Goal: Task Accomplishment & Management: Use online tool/utility

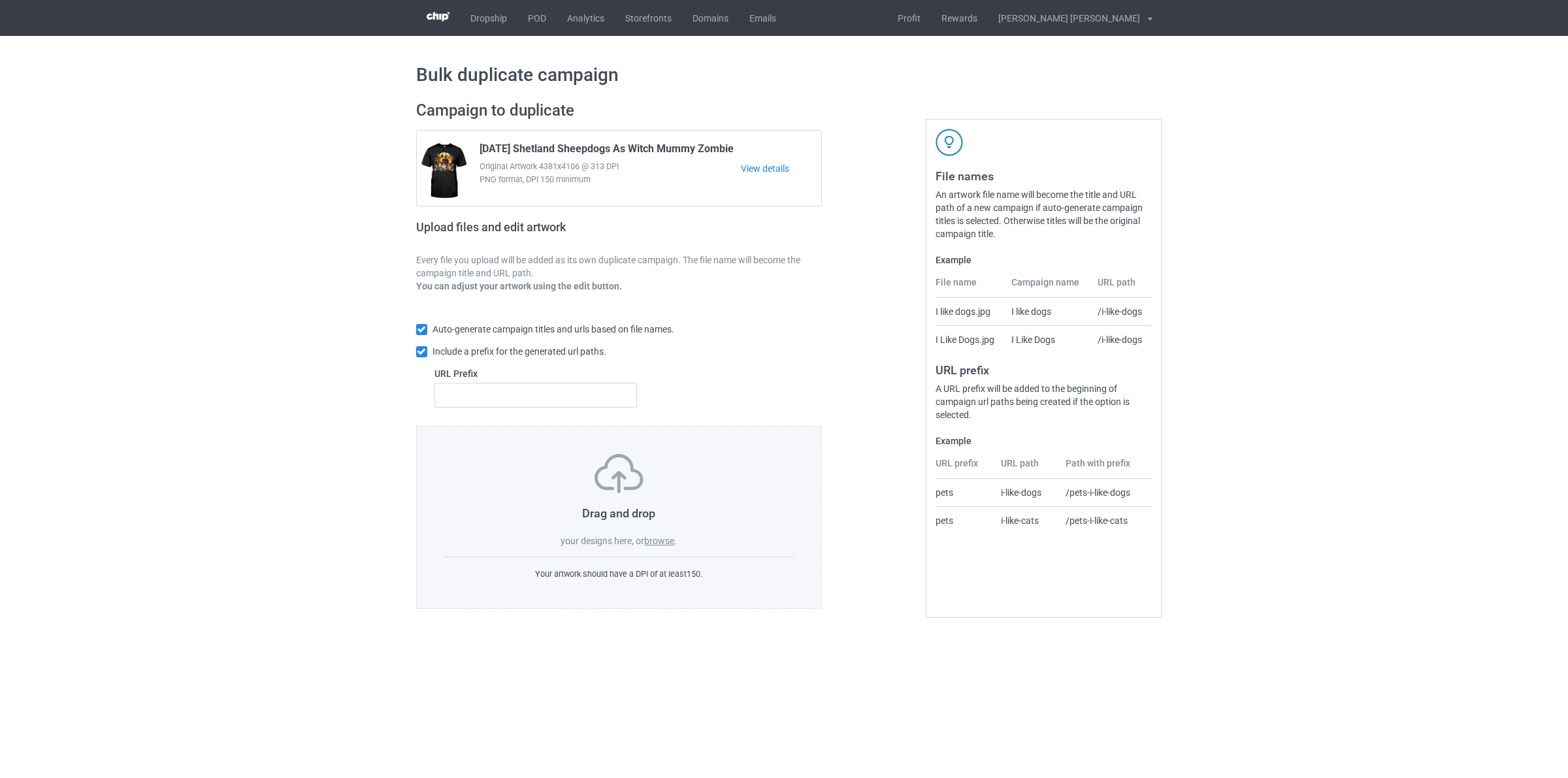
click at [661, 543] on label "browse" at bounding box center [659, 540] width 30 height 10
click at [0, 0] on input "browse" at bounding box center [0, 0] width 0 height 0
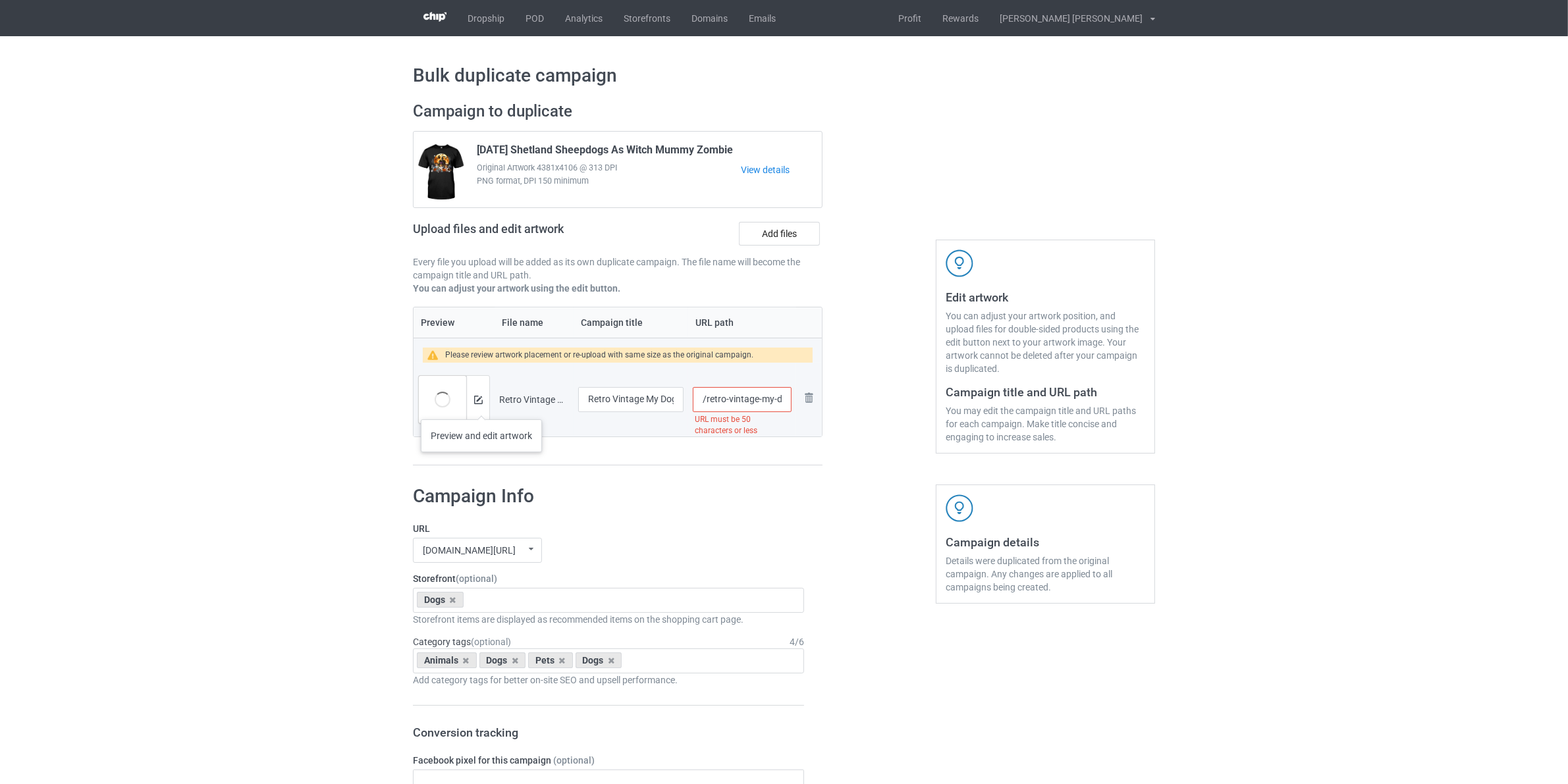
click at [481, 406] on div at bounding box center [477, 400] width 23 height 48
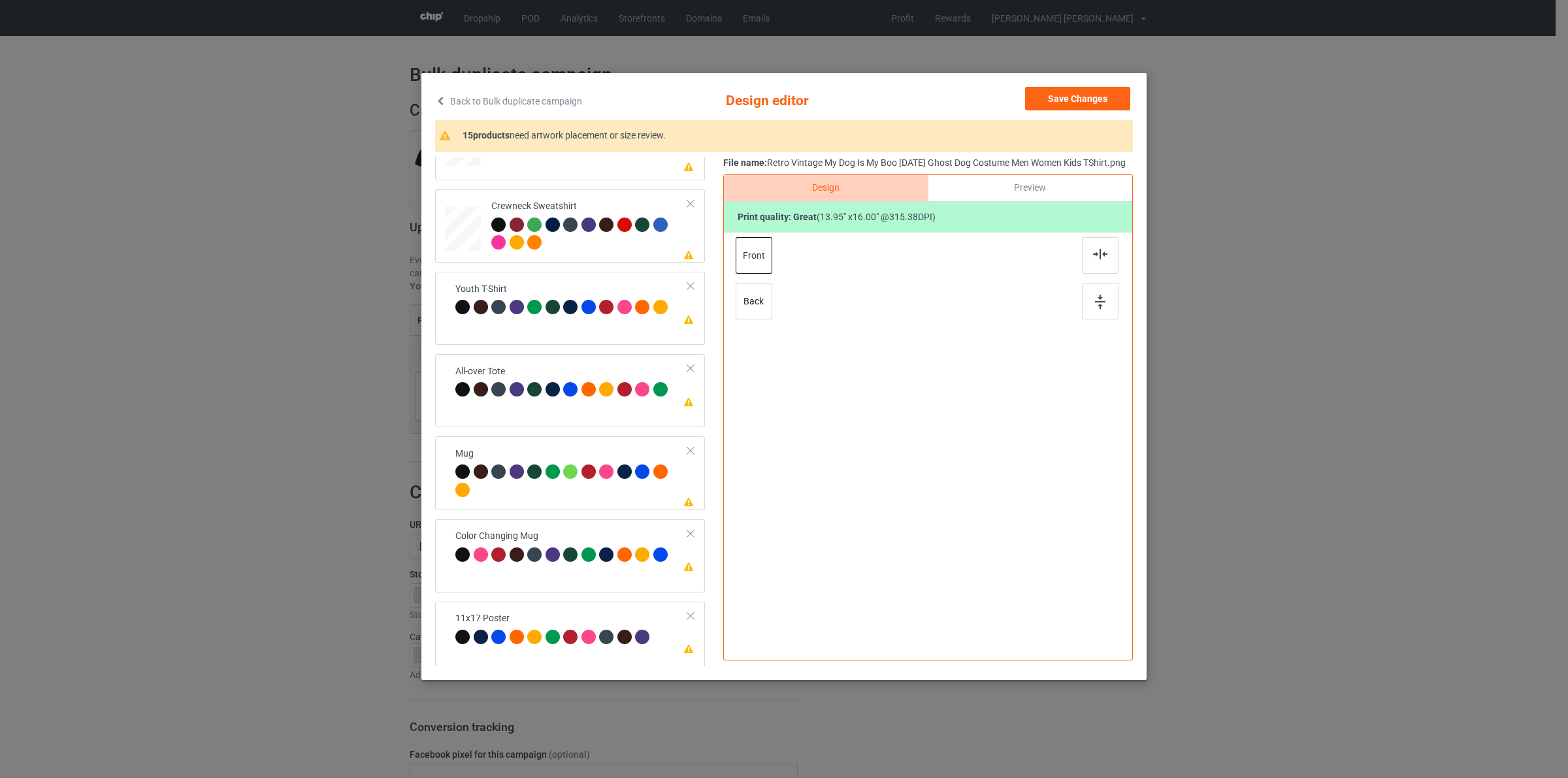
scroll to position [719, 0]
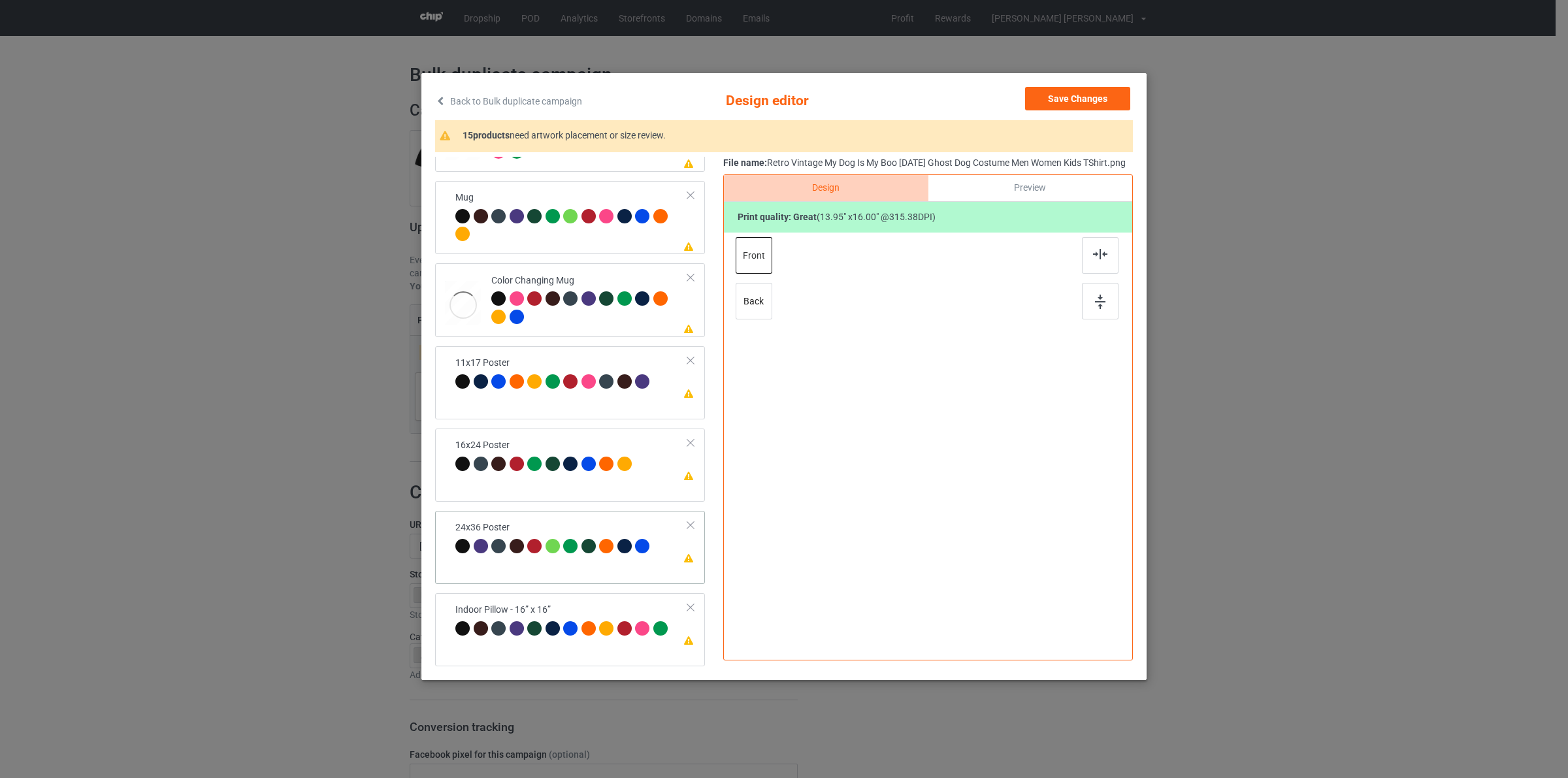
click at [581, 547] on div at bounding box center [588, 546] width 14 height 14
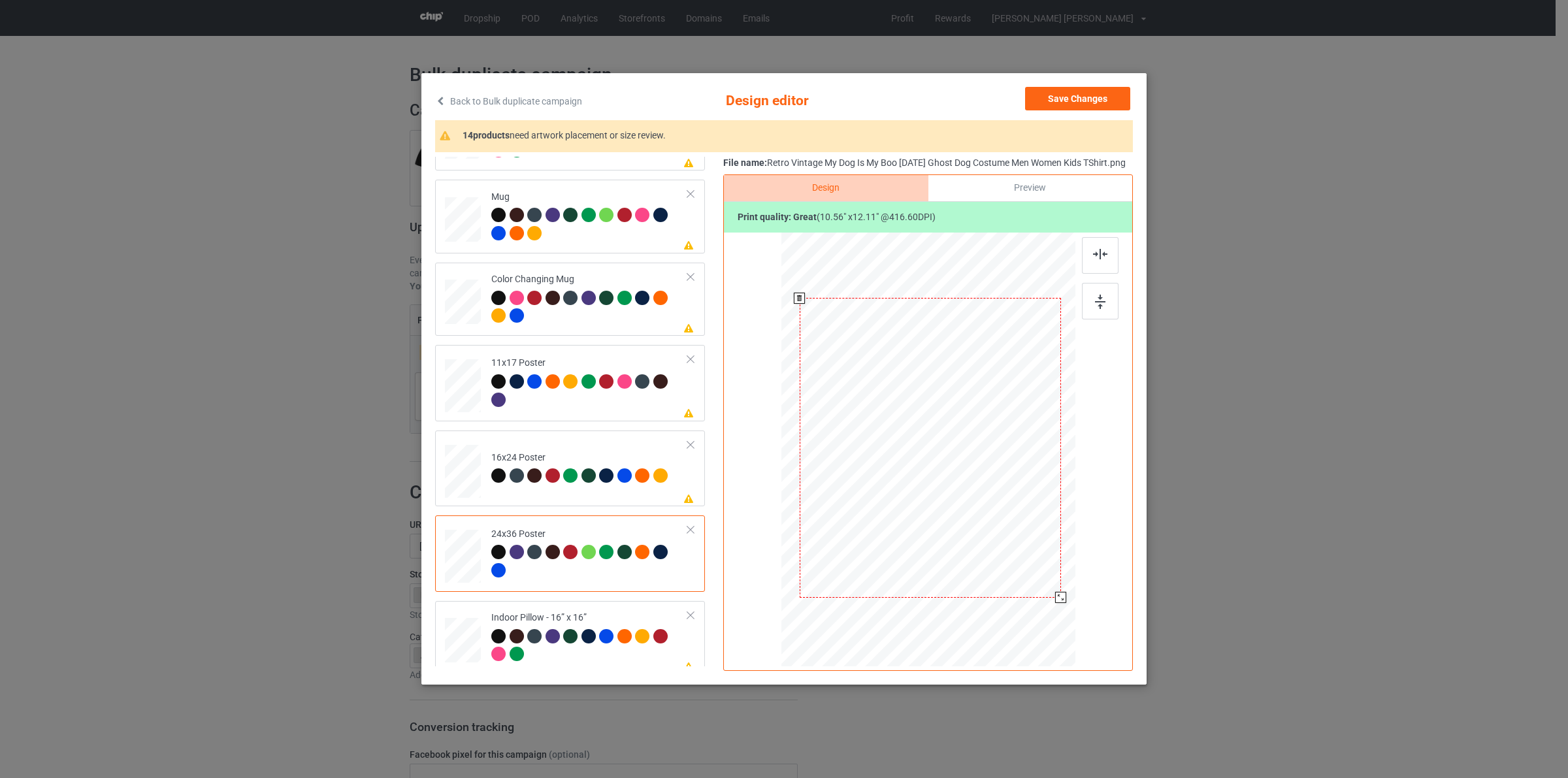
drag, startPoint x: 1011, startPoint y: 558, endPoint x: 1055, endPoint y: 612, distance: 69.7
click at [1055, 603] on div at bounding box center [1061, 598] width 11 height 11
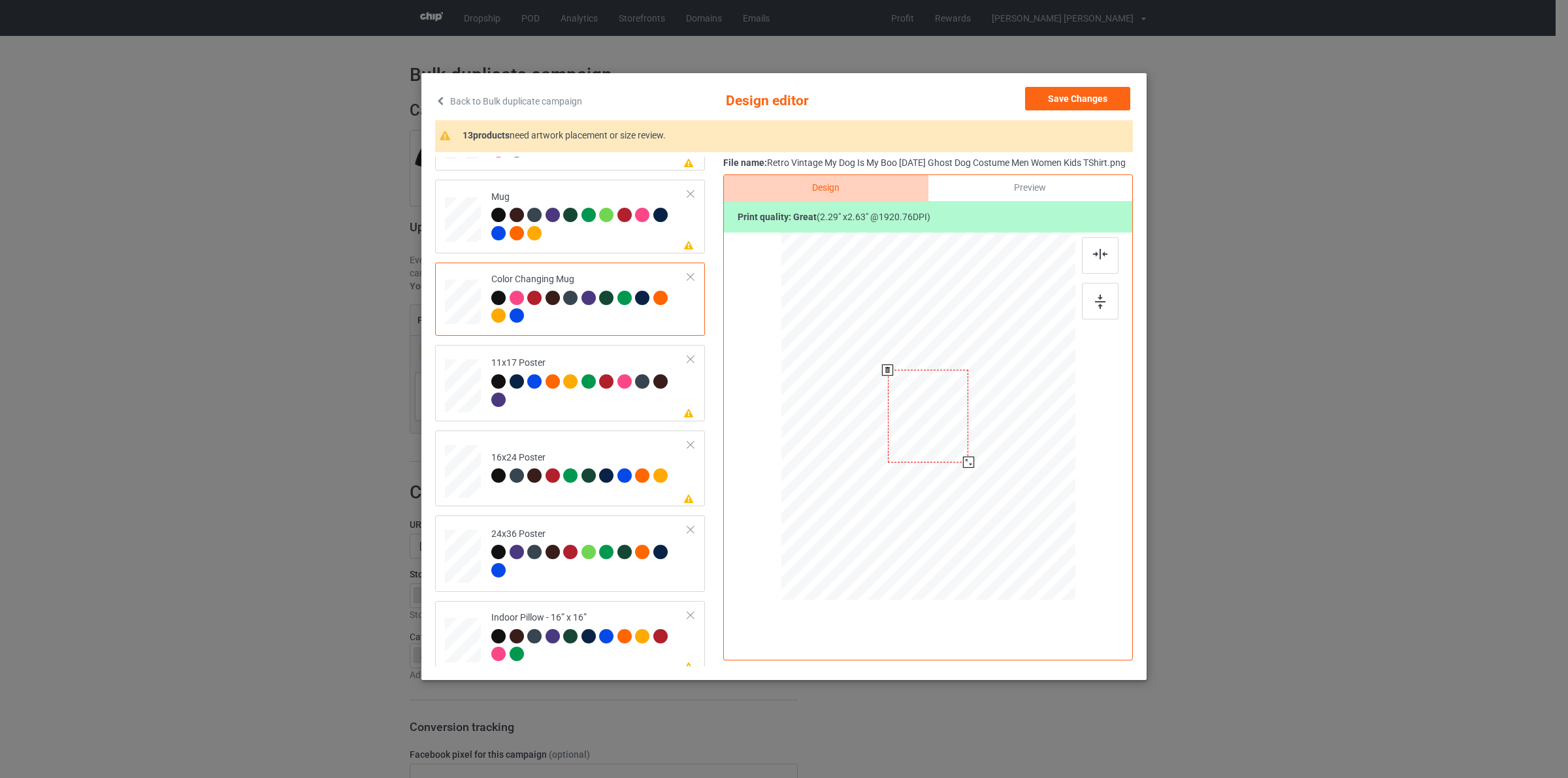
drag, startPoint x: 1014, startPoint y: 528, endPoint x: 988, endPoint y: 436, distance: 95.6
click at [988, 436] on div at bounding box center [928, 415] width 294 height 122
click at [1010, 432] on div at bounding box center [1009, 420] width 80 height 92
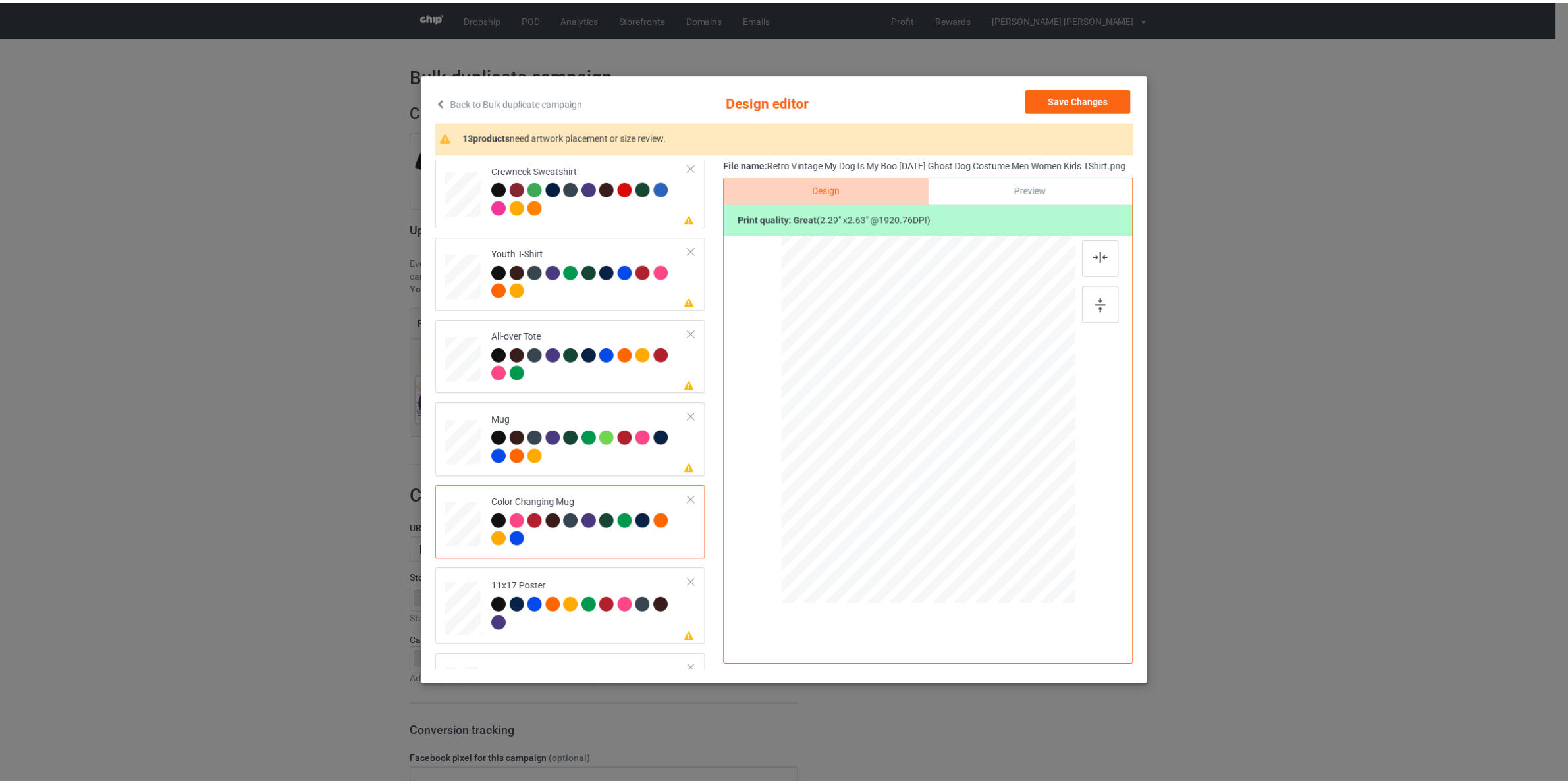
scroll to position [492, 0]
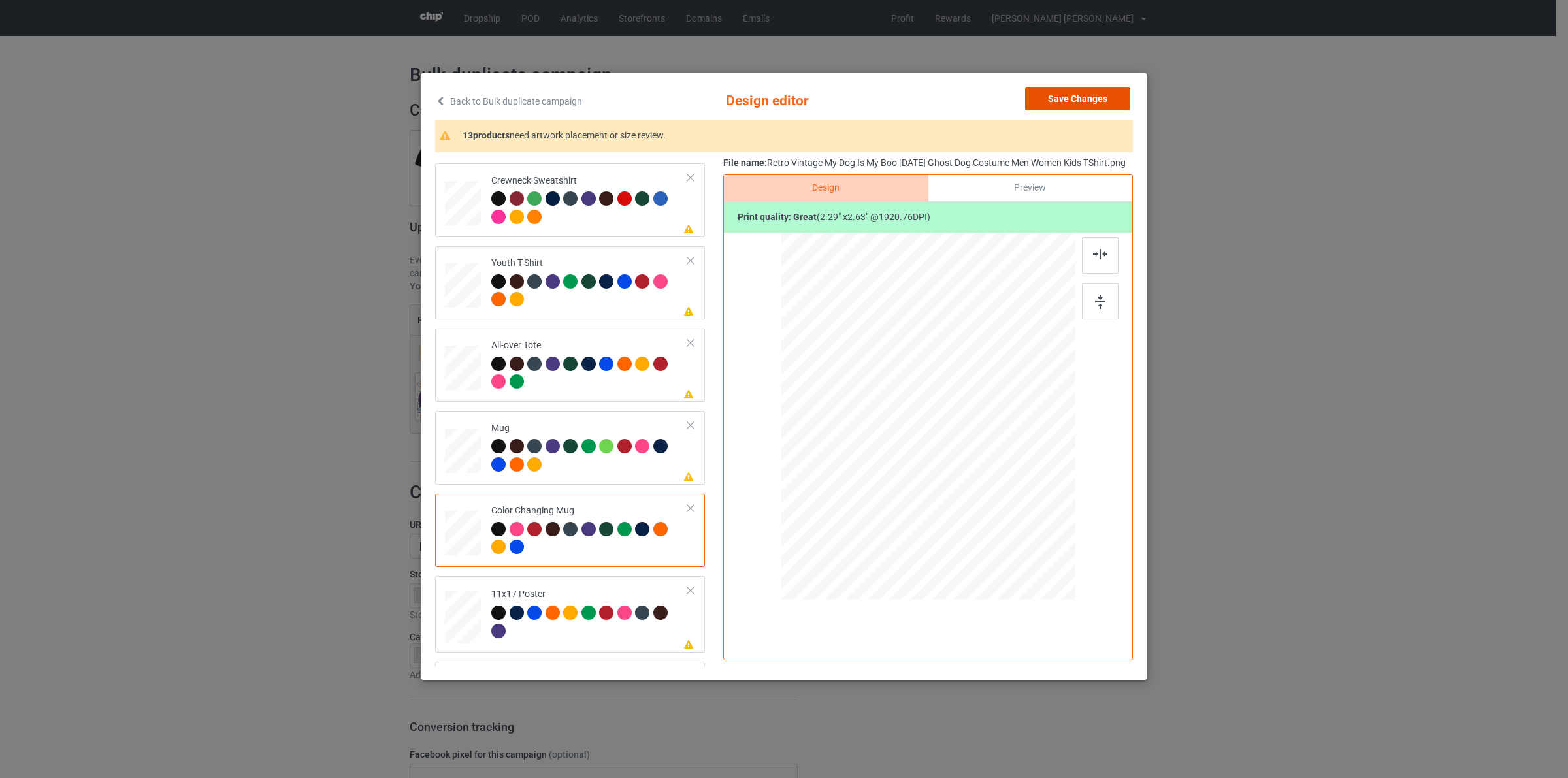
drag, startPoint x: 1076, startPoint y: 94, endPoint x: 1063, endPoint y: 94, distance: 13.0
click at [1076, 94] on button "Save Changes" at bounding box center [1078, 98] width 106 height 24
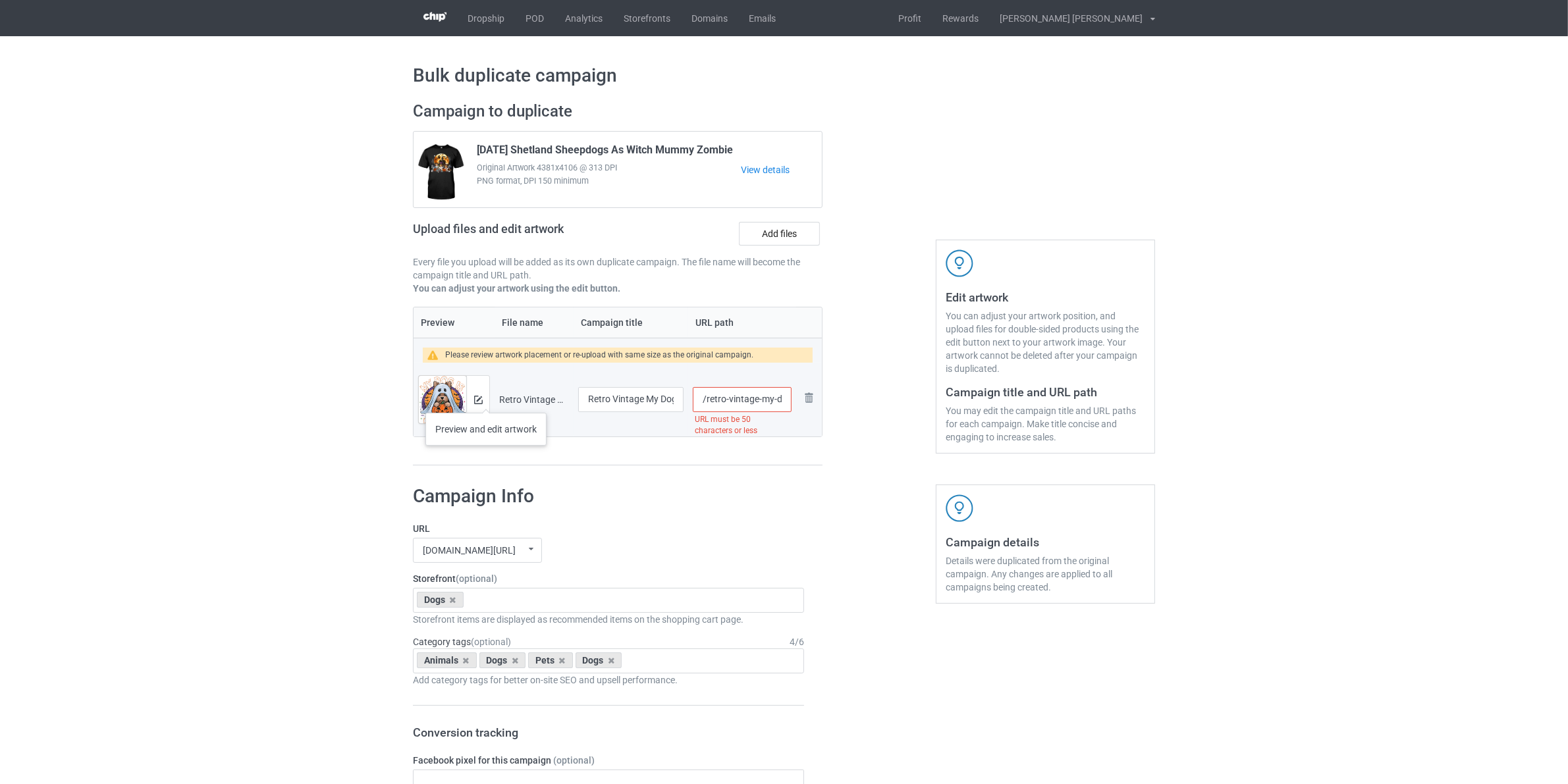
click at [483, 400] on div at bounding box center [477, 400] width 23 height 48
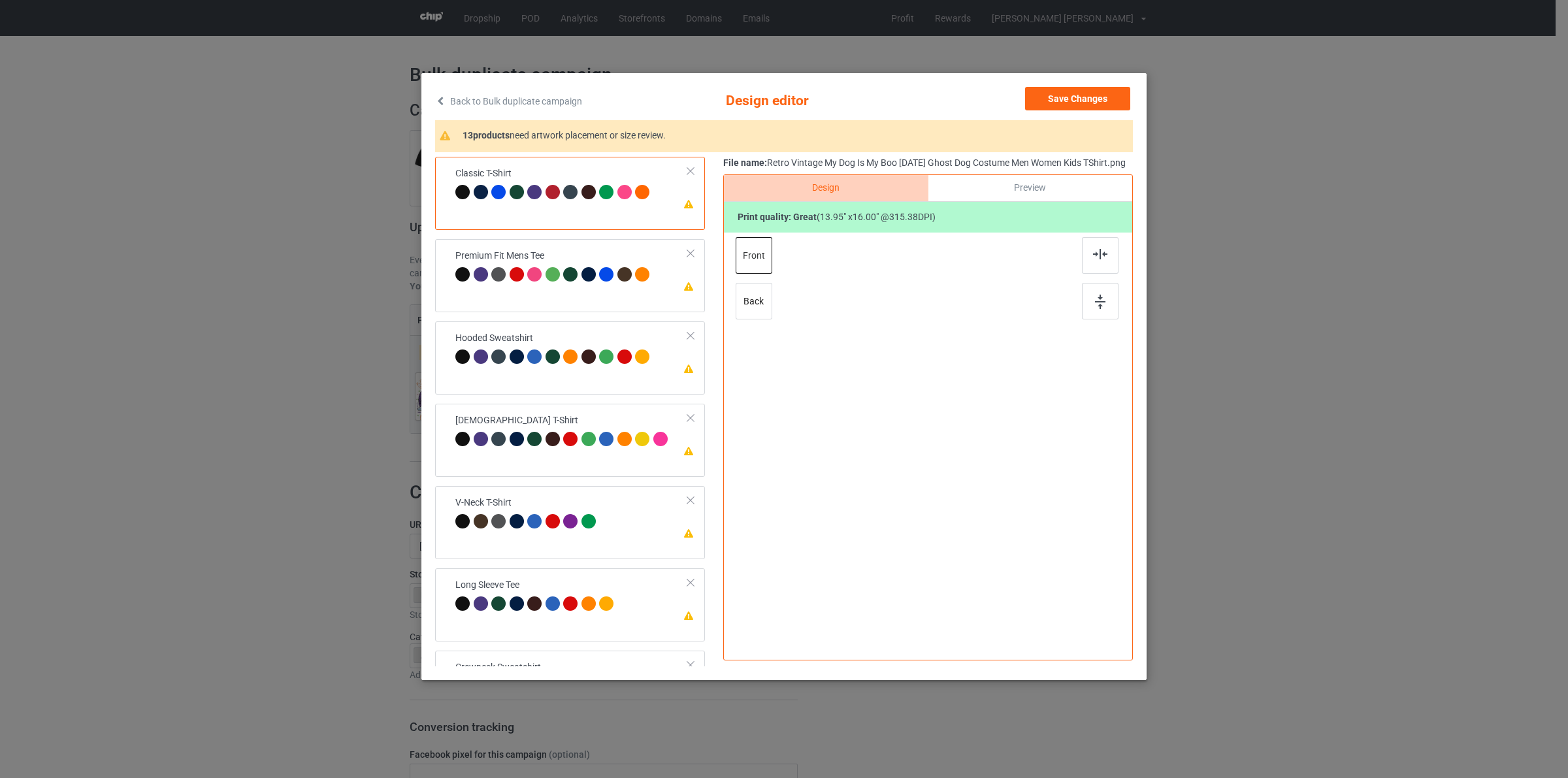
click at [468, 213] on div "Please review artwork placement Classic T-Shirt" at bounding box center [570, 193] width 270 height 73
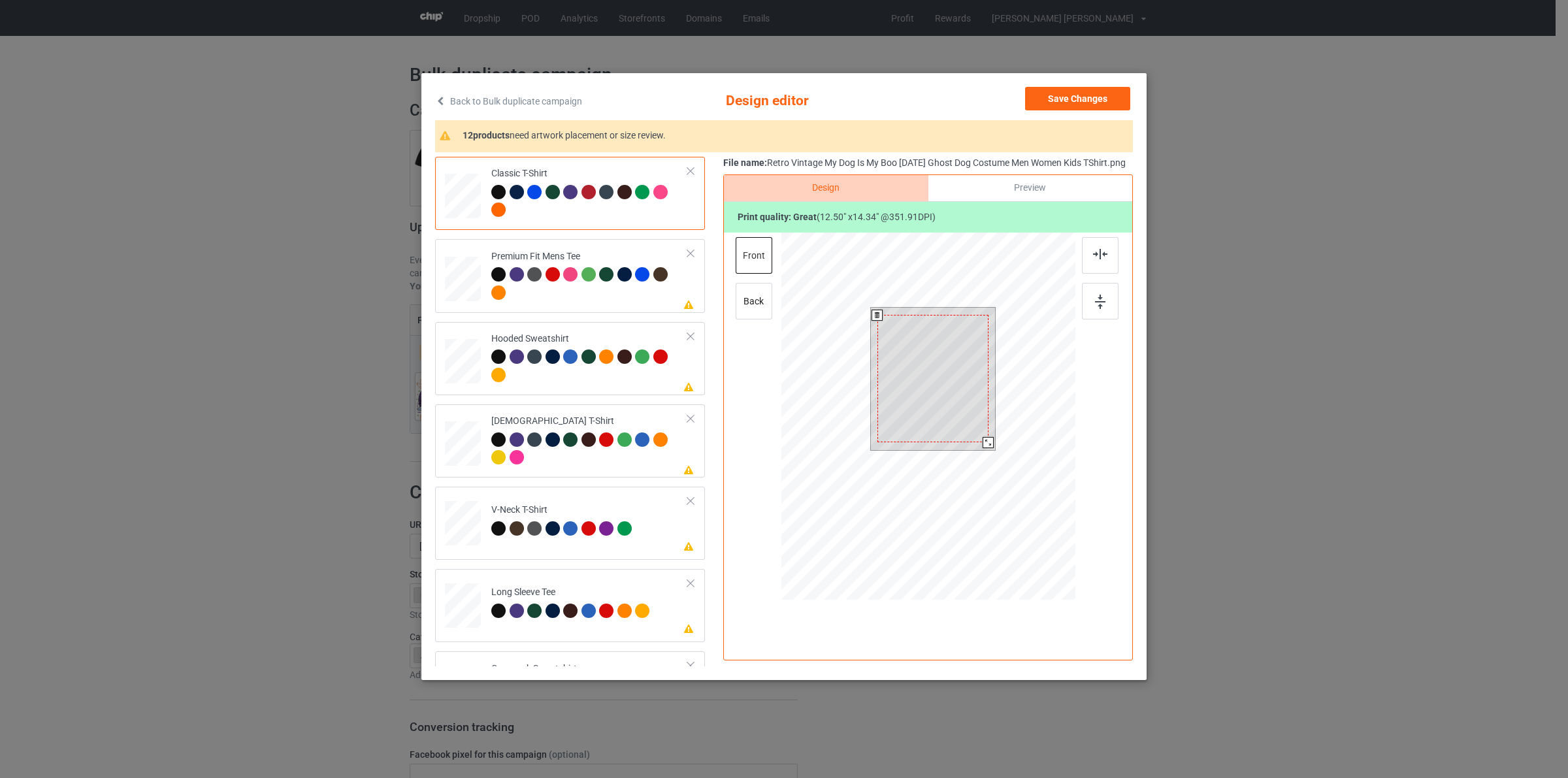
drag, startPoint x: 994, startPoint y: 458, endPoint x: 984, endPoint y: 454, distance: 10.8
click at [984, 448] on div at bounding box center [988, 443] width 11 height 11
drag, startPoint x: 936, startPoint y: 416, endPoint x: 935, endPoint y: 407, distance: 9.1
click at [935, 407] on div at bounding box center [932, 372] width 111 height 128
click at [982, 439] on div at bounding box center [987, 433] width 11 height 11
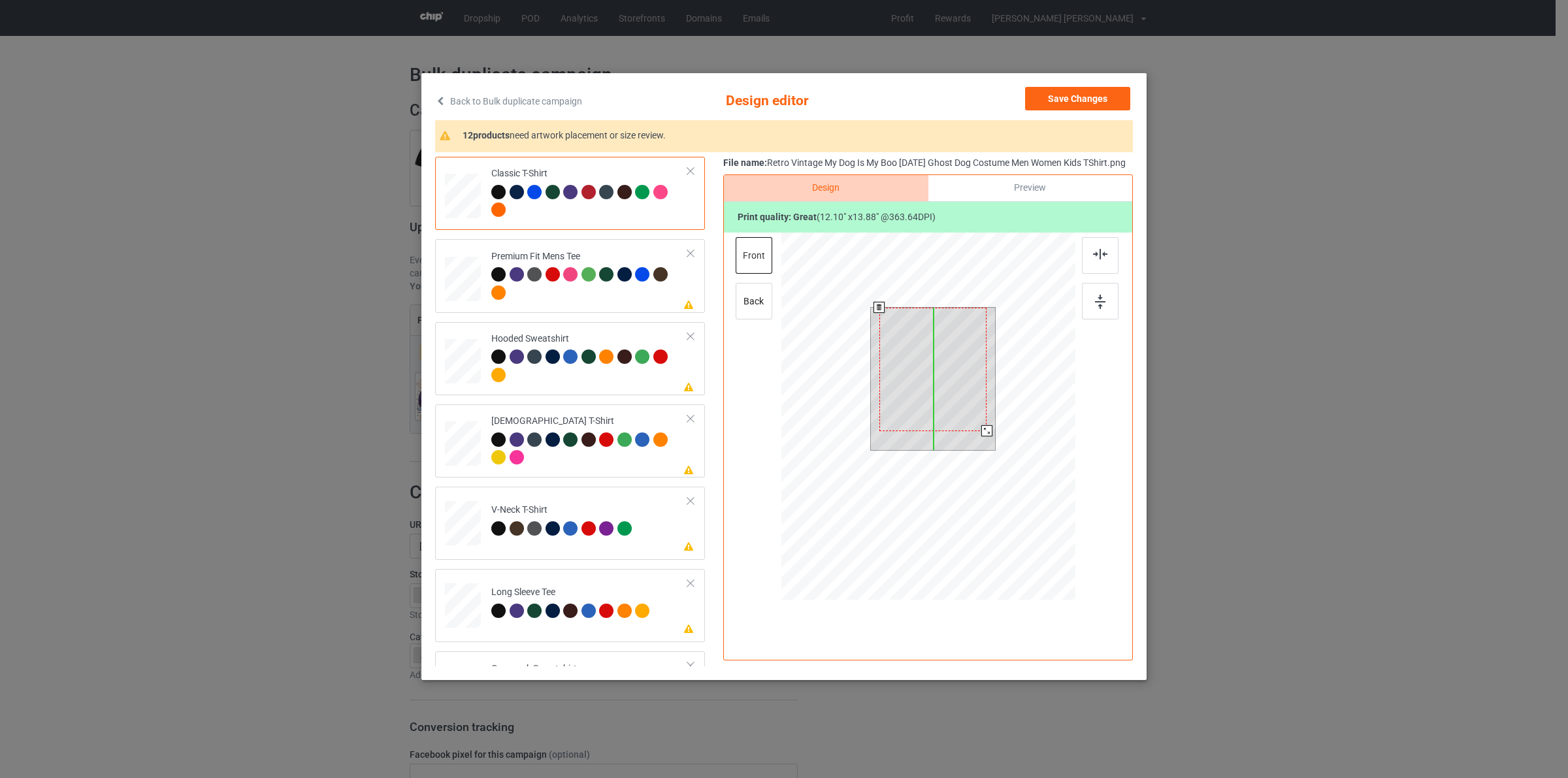
click at [938, 401] on div at bounding box center [933, 369] width 108 height 124
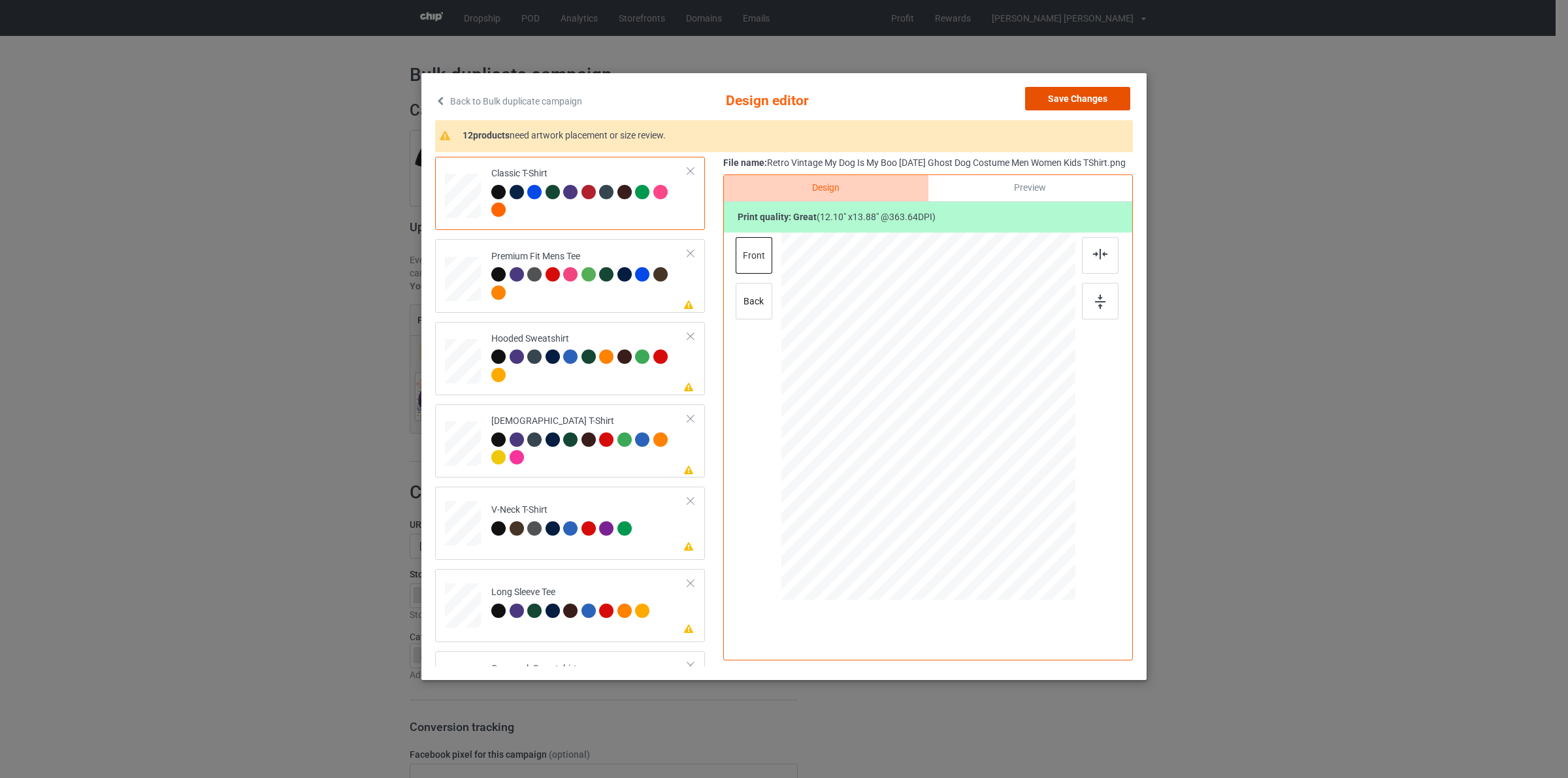
drag, startPoint x: 1080, startPoint y: 106, endPoint x: 1010, endPoint y: 169, distance: 94.2
click at [1081, 106] on button "Save Changes" at bounding box center [1078, 98] width 106 height 24
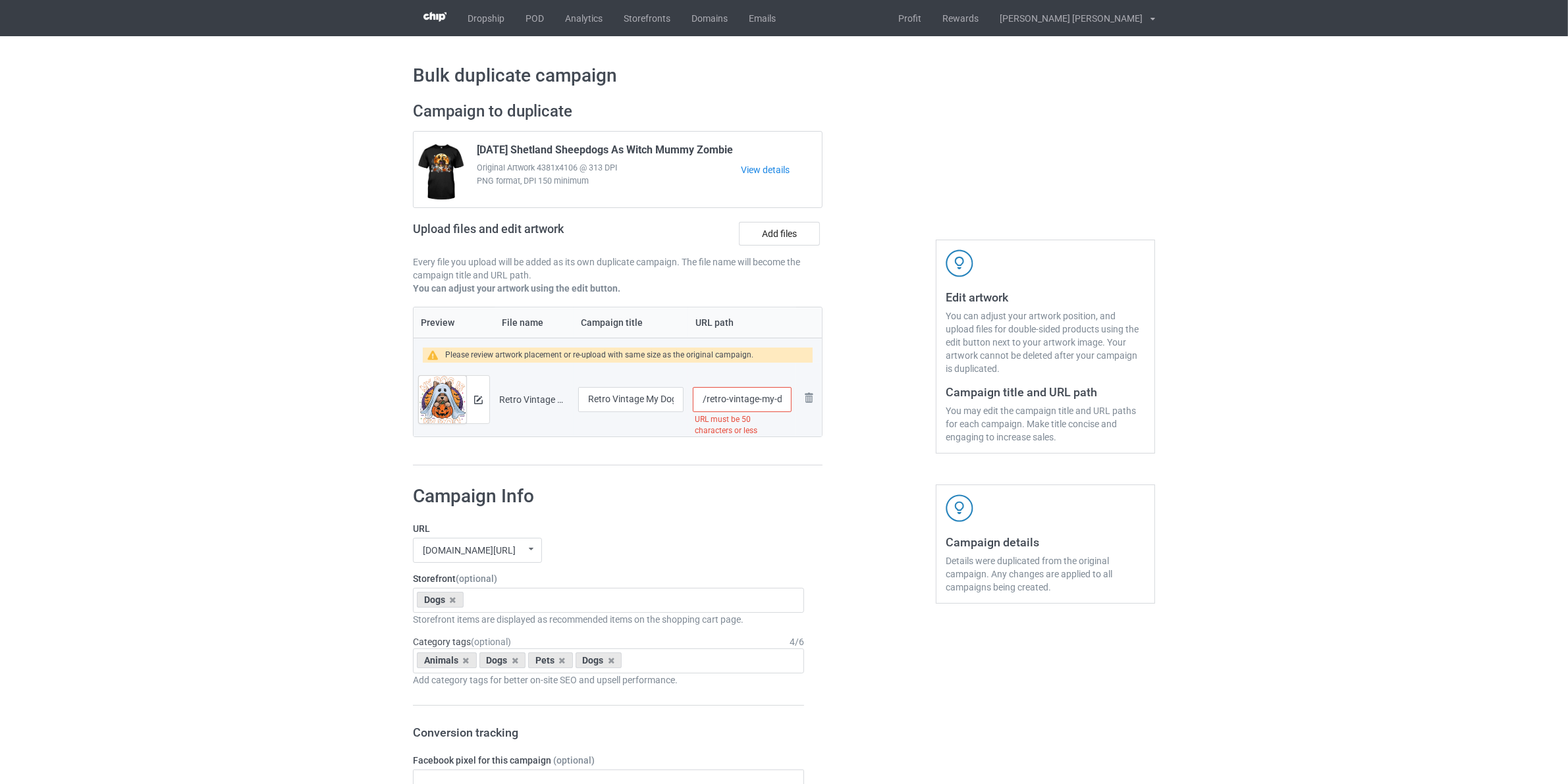
click at [707, 402] on input "/retro-vintage-my-dog-is-my-boo-[DATE]-ghost-dog-costume-men-women-kids-tshirt" at bounding box center [742, 400] width 98 height 25
drag, startPoint x: 783, startPoint y: 408, endPoint x: 907, endPoint y: 432, distance: 126.3
click at [919, 432] on div "Campaign to duplicate [DATE] Shetland Sheepdogs As Witch Mummy Zombie Original …" at bounding box center [784, 283] width 761 height 383
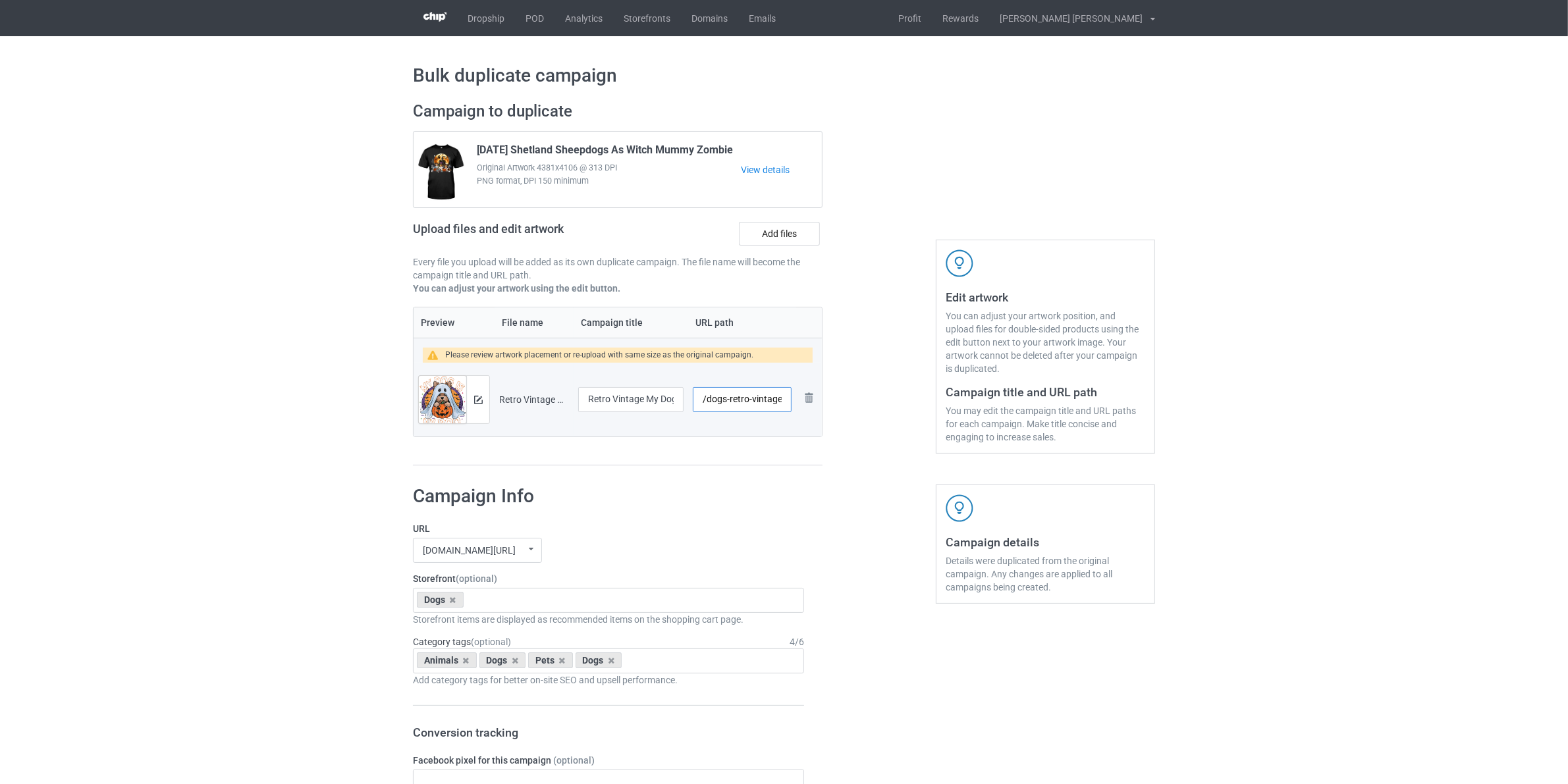
type input "/dogs-retro-vintage"
click at [857, 439] on div at bounding box center [879, 283] width 94 height 383
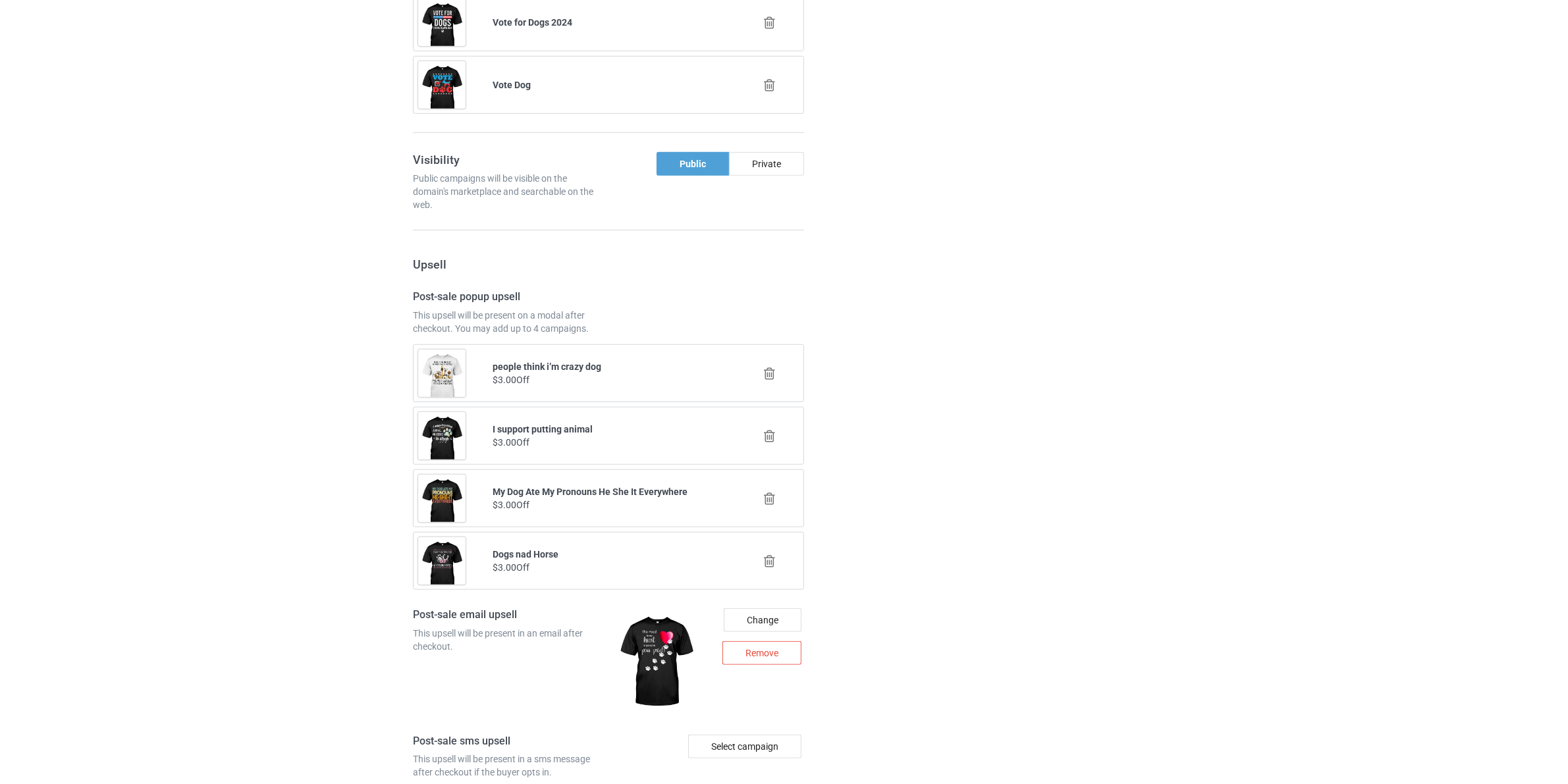
scroll to position [1628, 0]
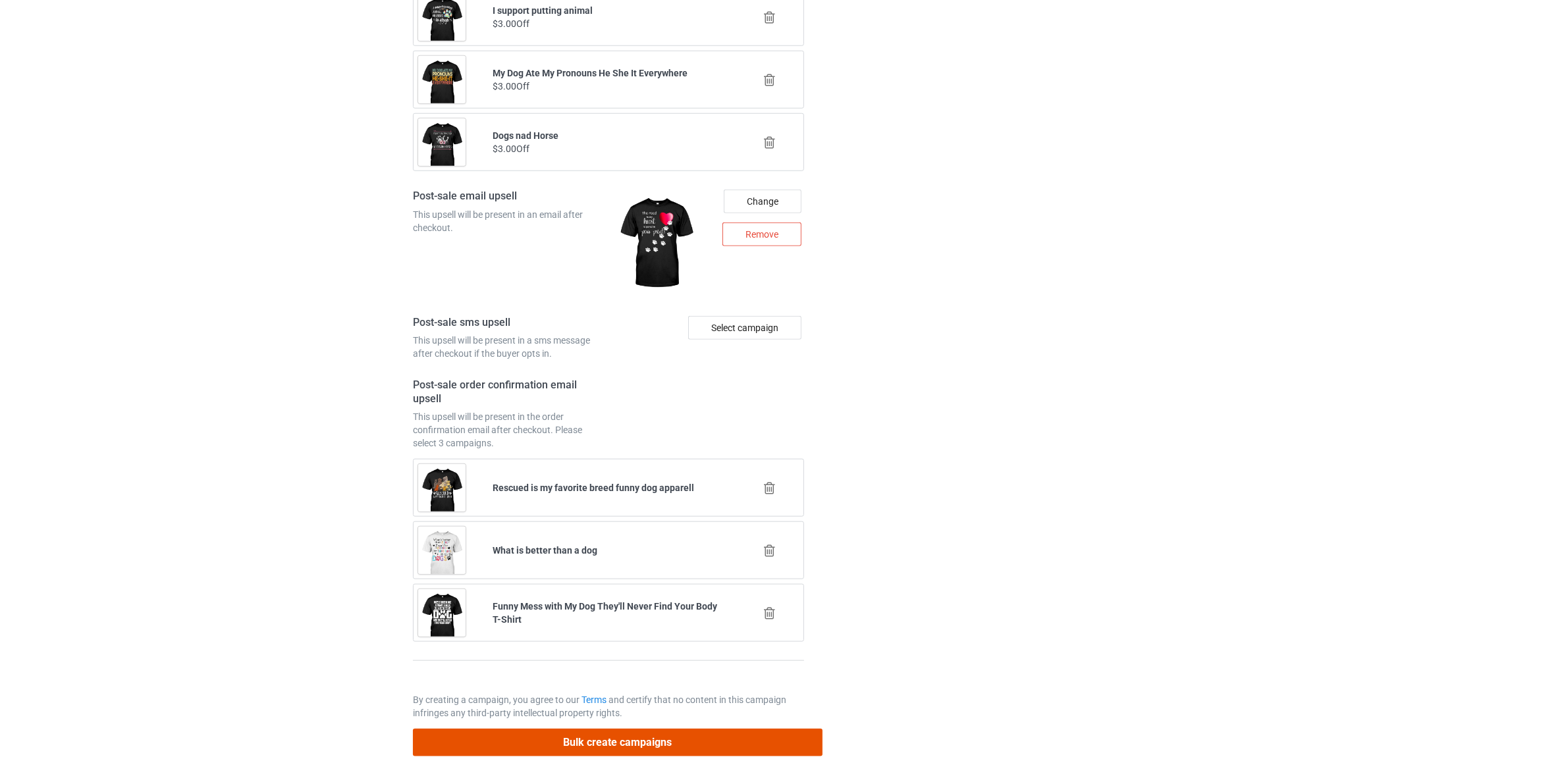
click at [630, 737] on button "Bulk create campaigns" at bounding box center [618, 742] width 410 height 27
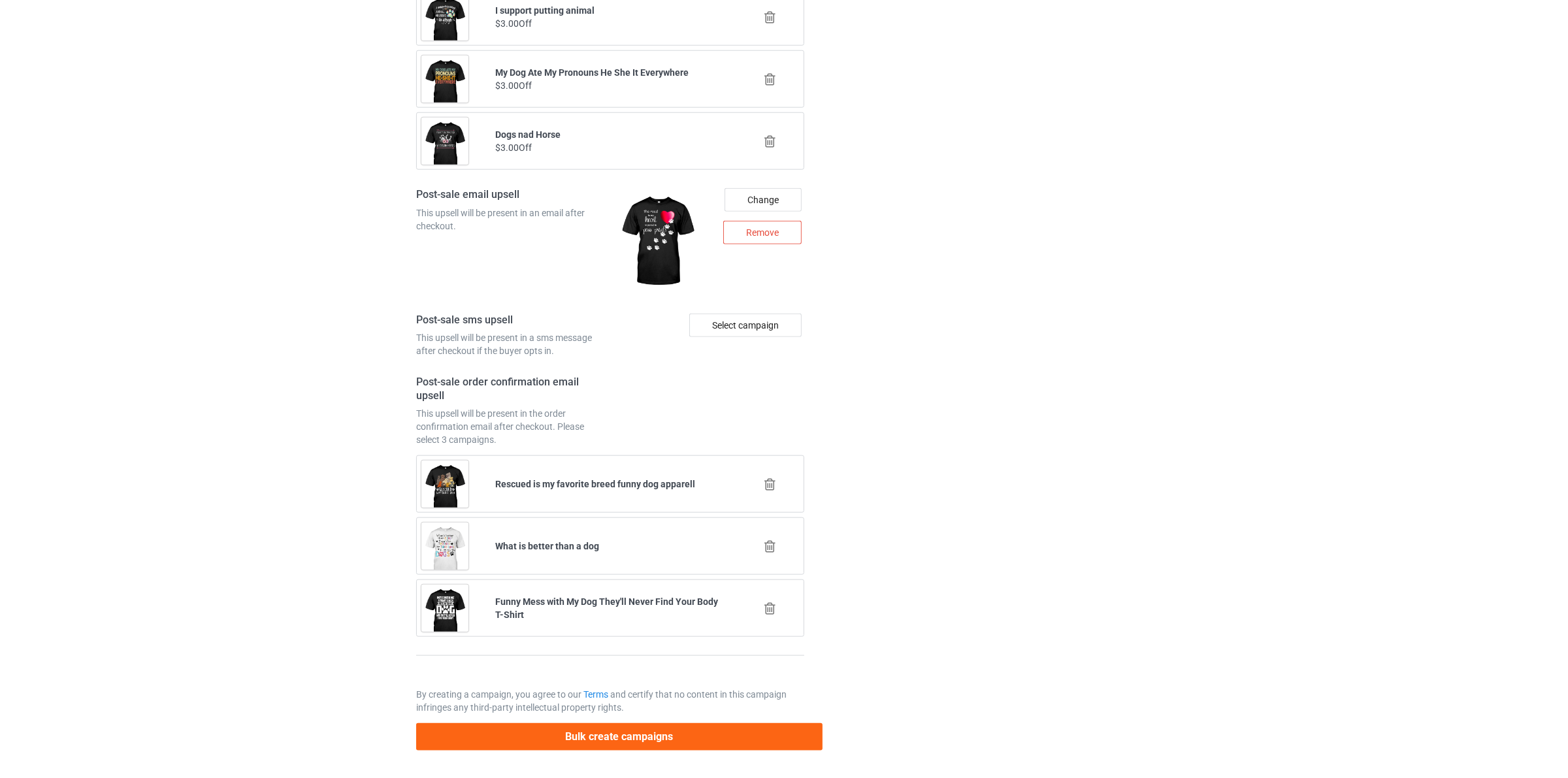
scroll to position [0, 0]
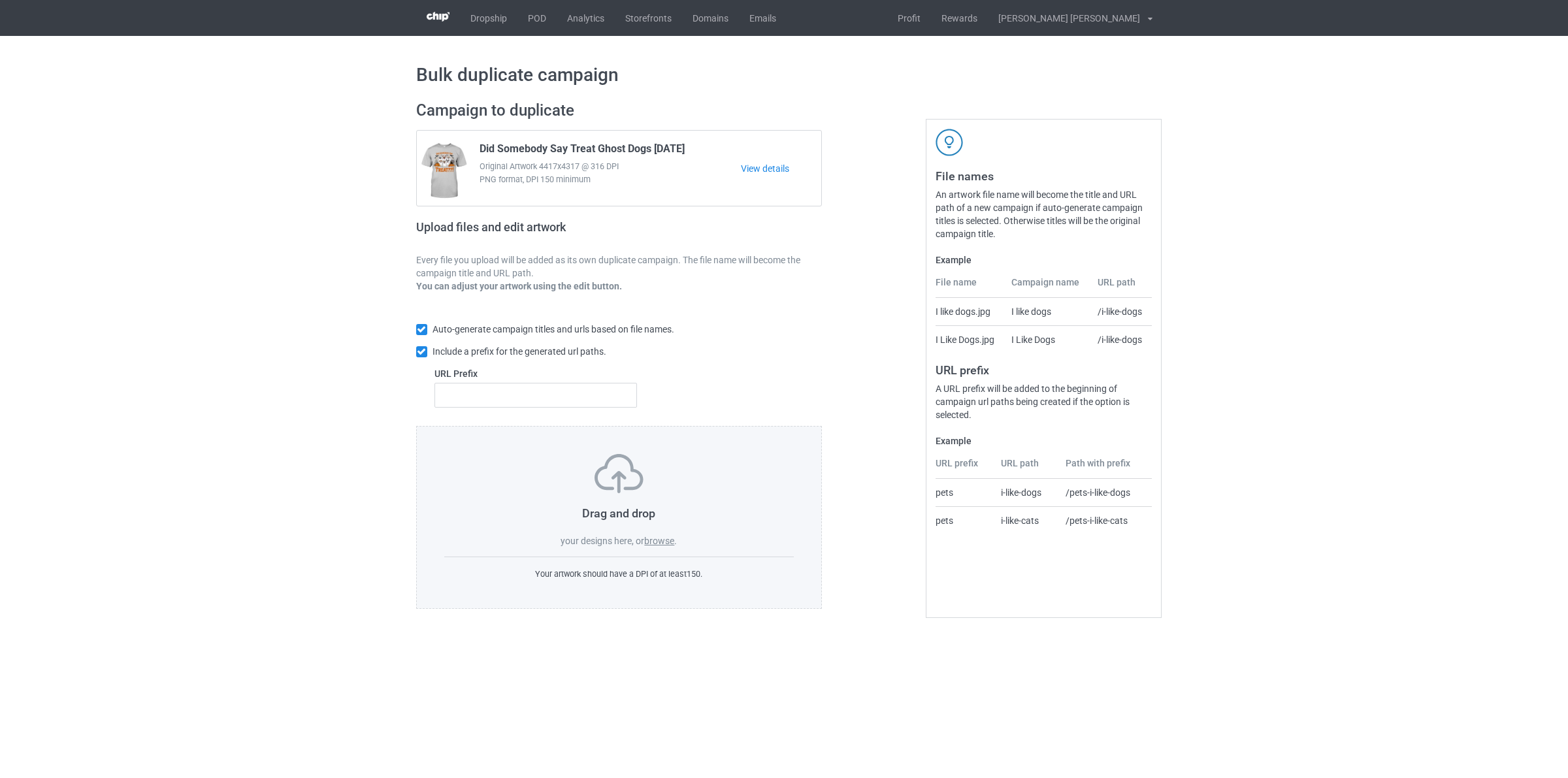
click at [657, 535] on div "Drag and drop your designs here, or browse ." at bounding box center [619, 501] width 350 height 94
click at [658, 540] on label "browse" at bounding box center [659, 540] width 30 height 10
click at [0, 0] on input "browse" at bounding box center [0, 0] width 0 height 0
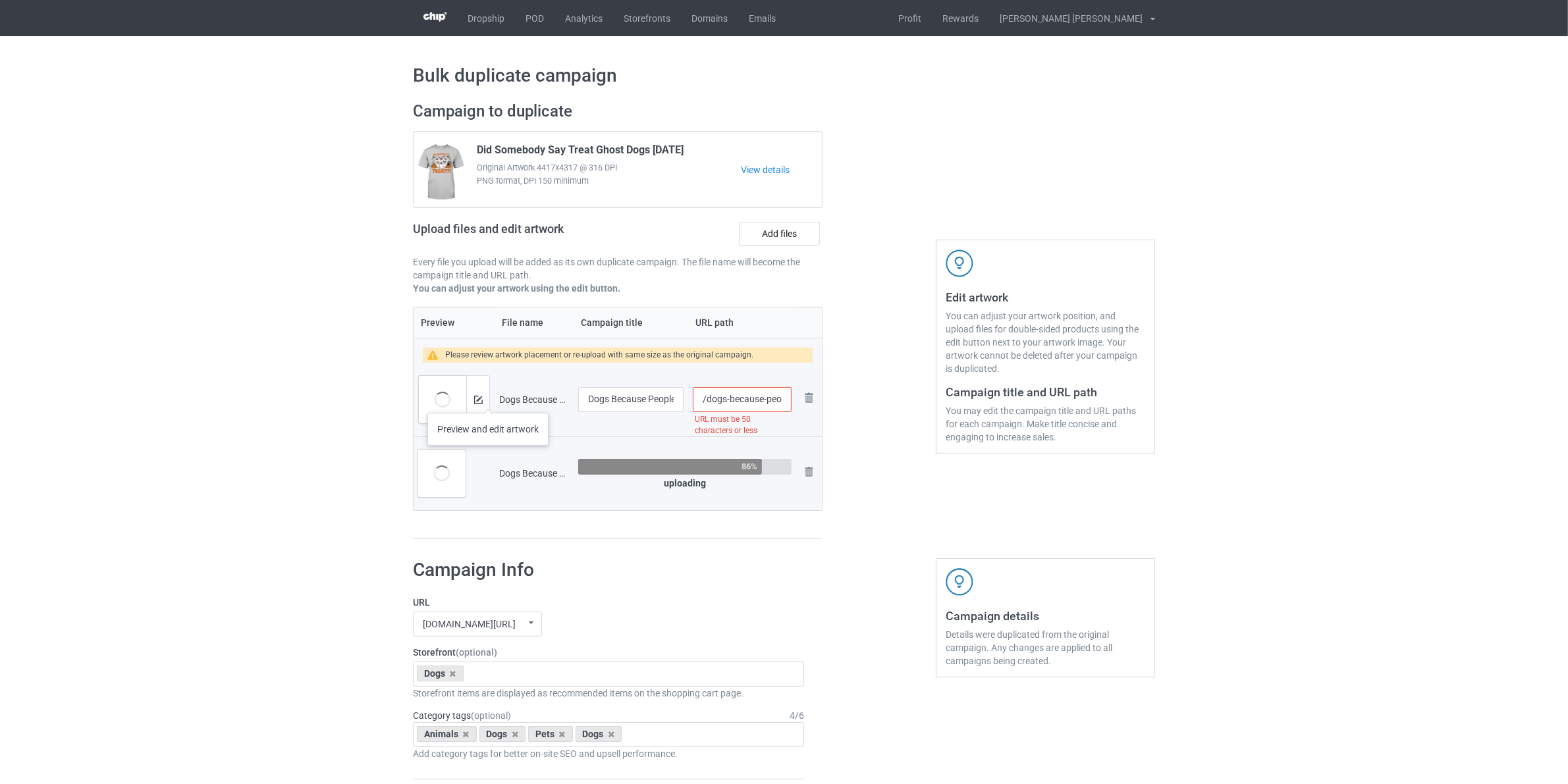
click at [487, 400] on div at bounding box center [477, 400] width 23 height 48
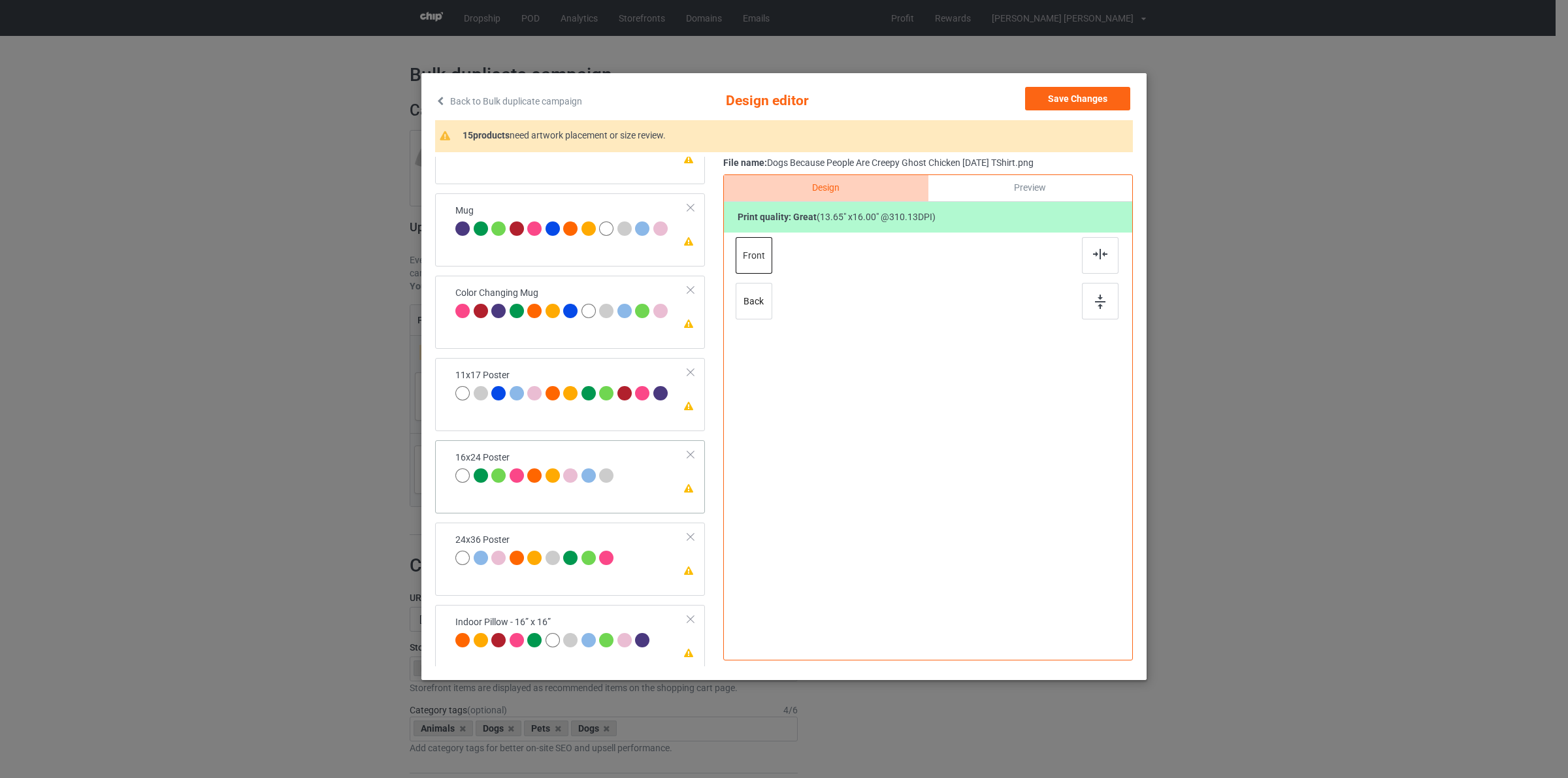
click at [556, 493] on div "Please review artwork placement 16x24 Poster" at bounding box center [570, 476] width 270 height 73
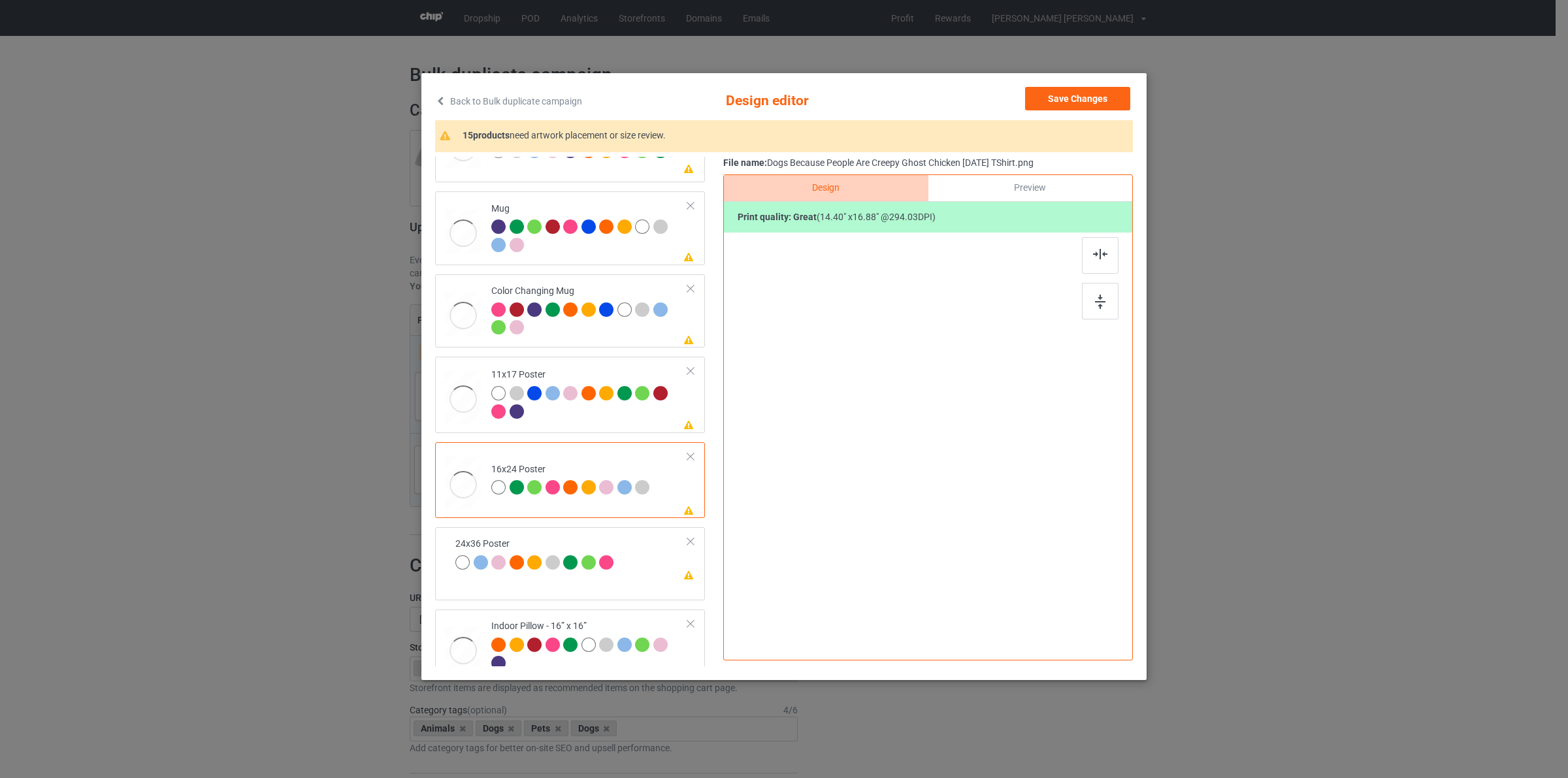
scroll to position [709, 0]
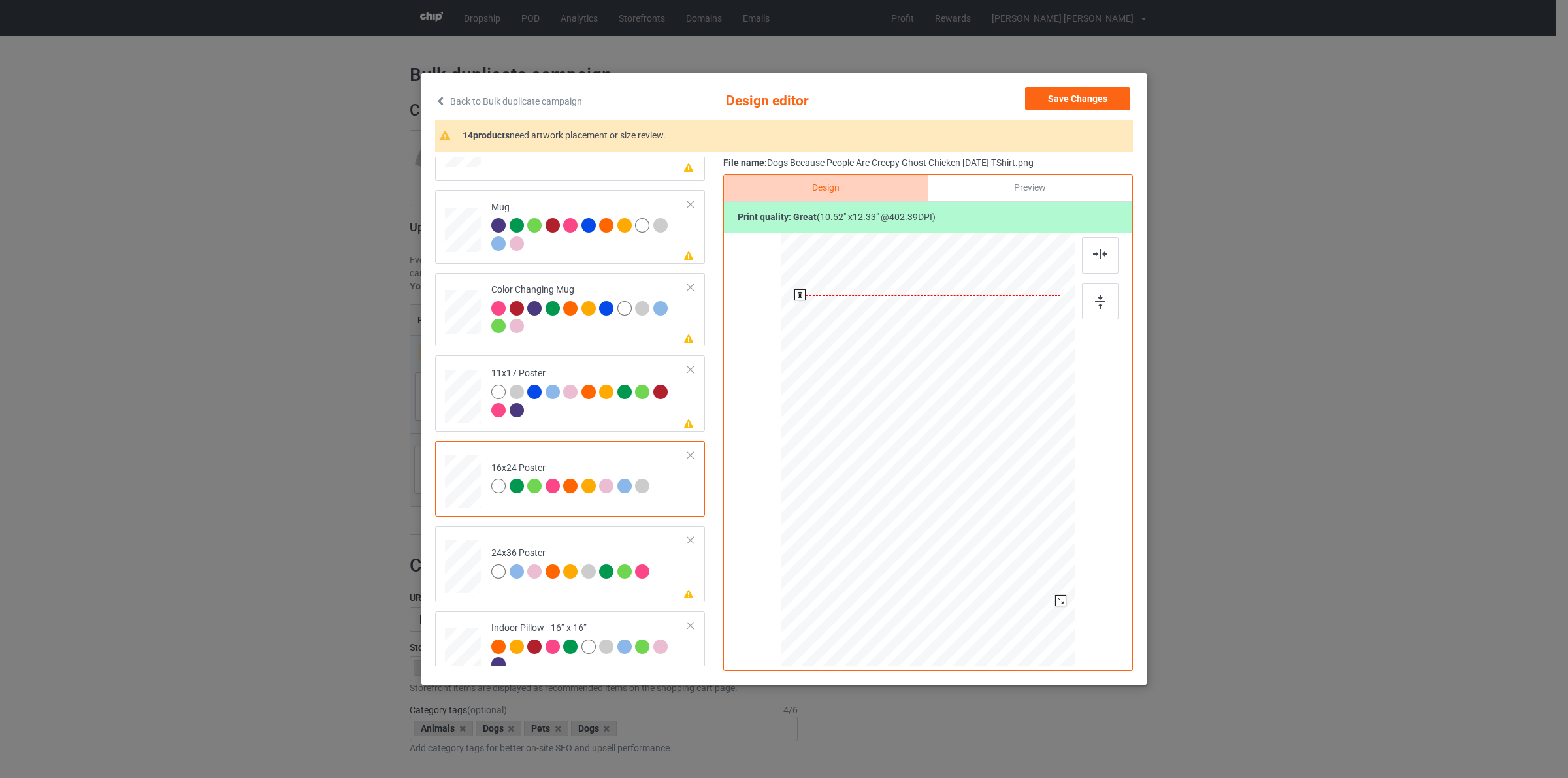
drag, startPoint x: 1036, startPoint y: 588, endPoint x: 1023, endPoint y: 596, distance: 15.3
click at [1045, 609] on div at bounding box center [930, 448] width 280 height 422
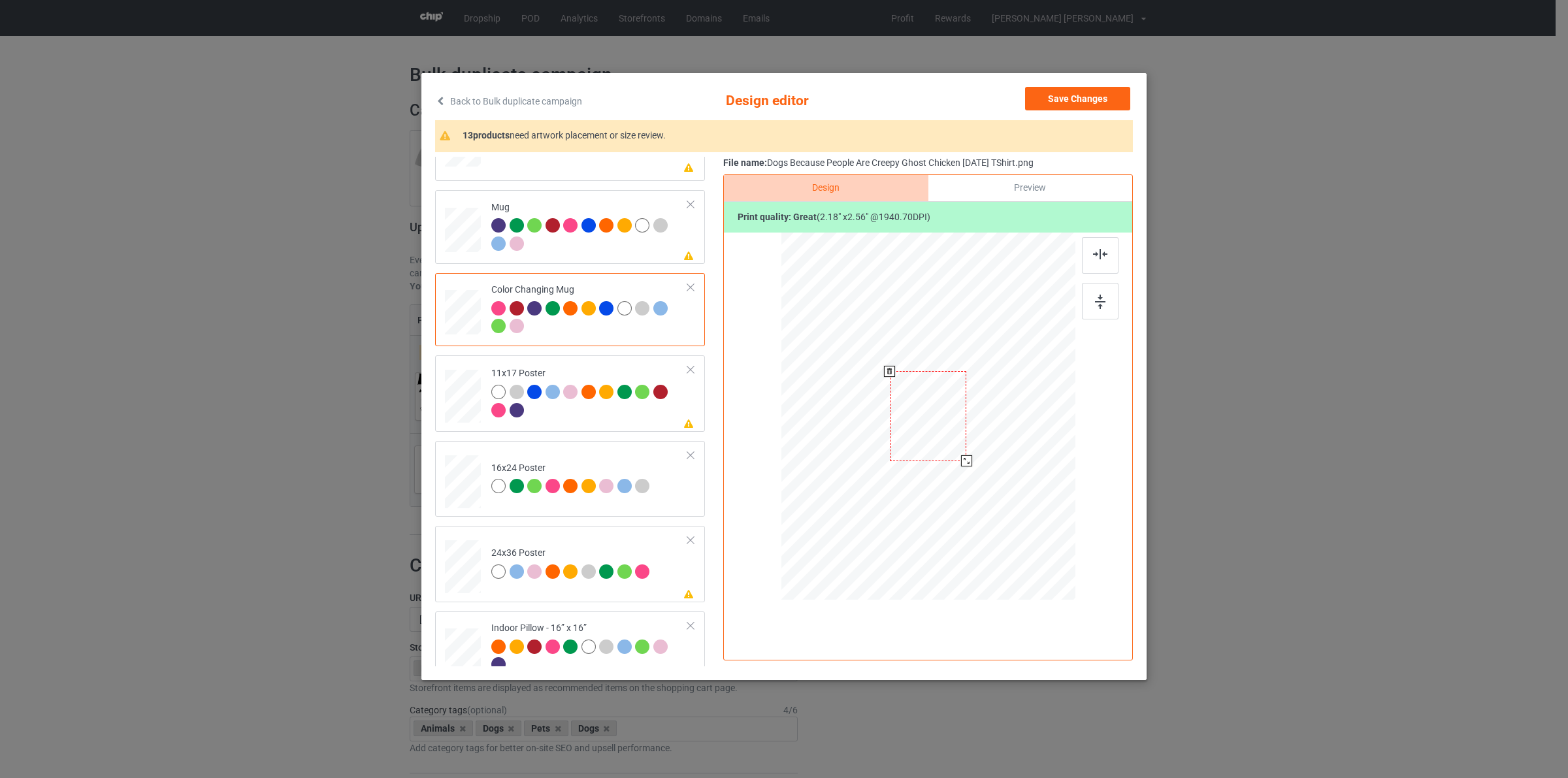
drag, startPoint x: 984, startPoint y: 425, endPoint x: 946, endPoint y: 425, distance: 38.0
click at [988, 427] on div at bounding box center [928, 415] width 294 height 122
drag, startPoint x: 929, startPoint y: 420, endPoint x: 1010, endPoint y: 423, distance: 81.1
click at [1010, 423] on div at bounding box center [1009, 419] width 77 height 90
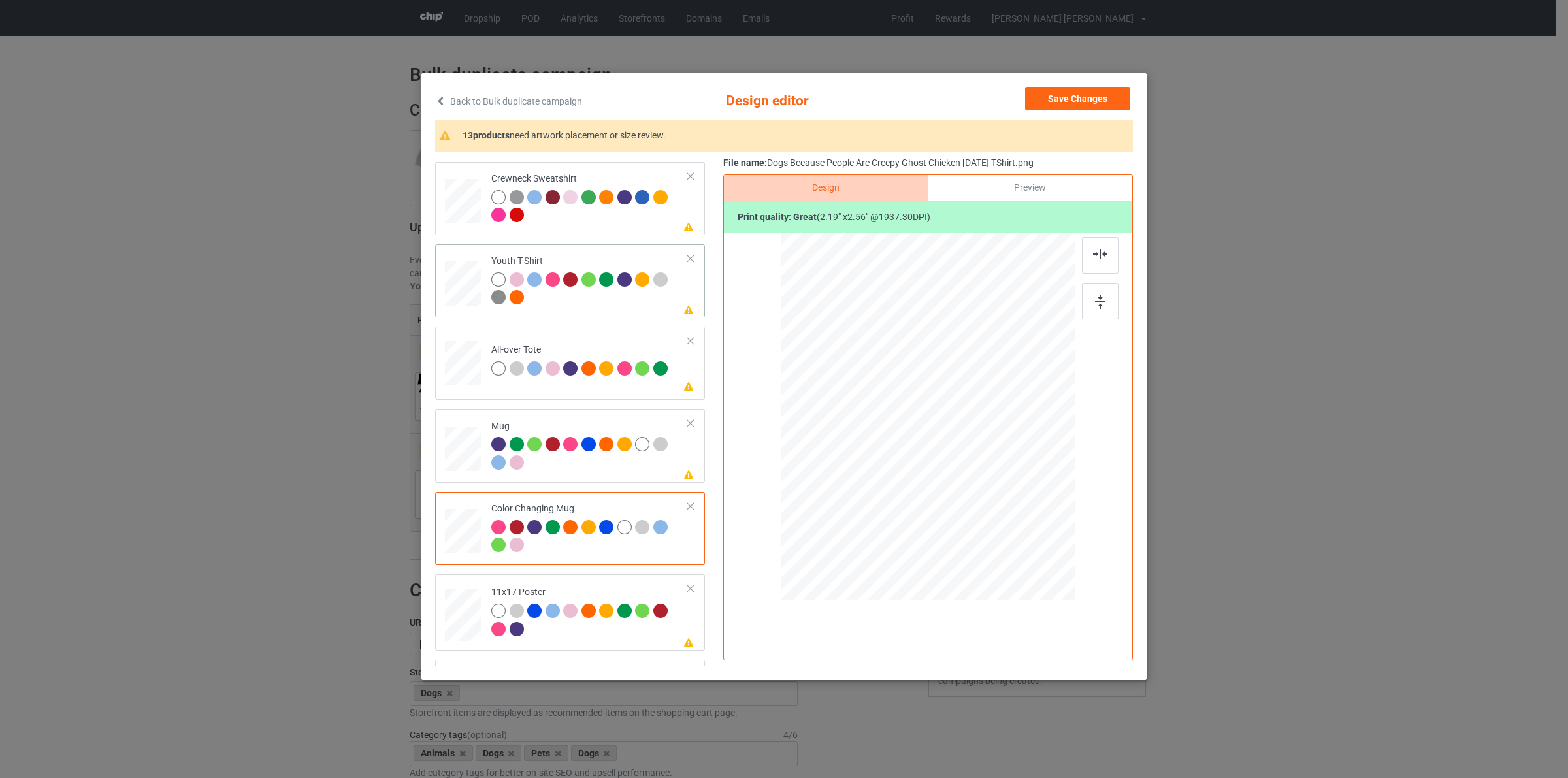
scroll to position [488, 0]
click at [1079, 102] on button "Save Changes" at bounding box center [1078, 98] width 106 height 24
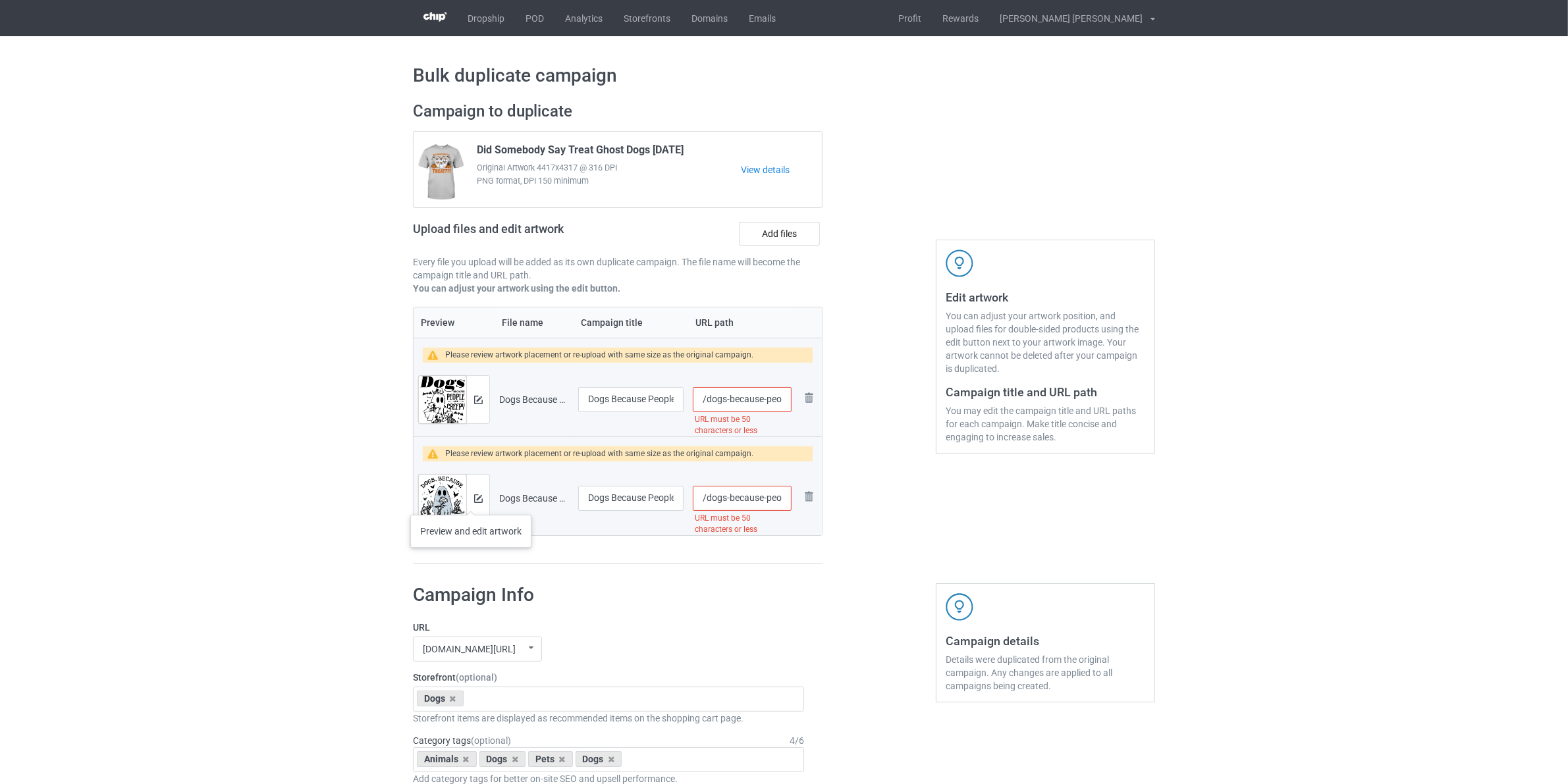
click at [477, 491] on div at bounding box center [477, 498] width 23 height 48
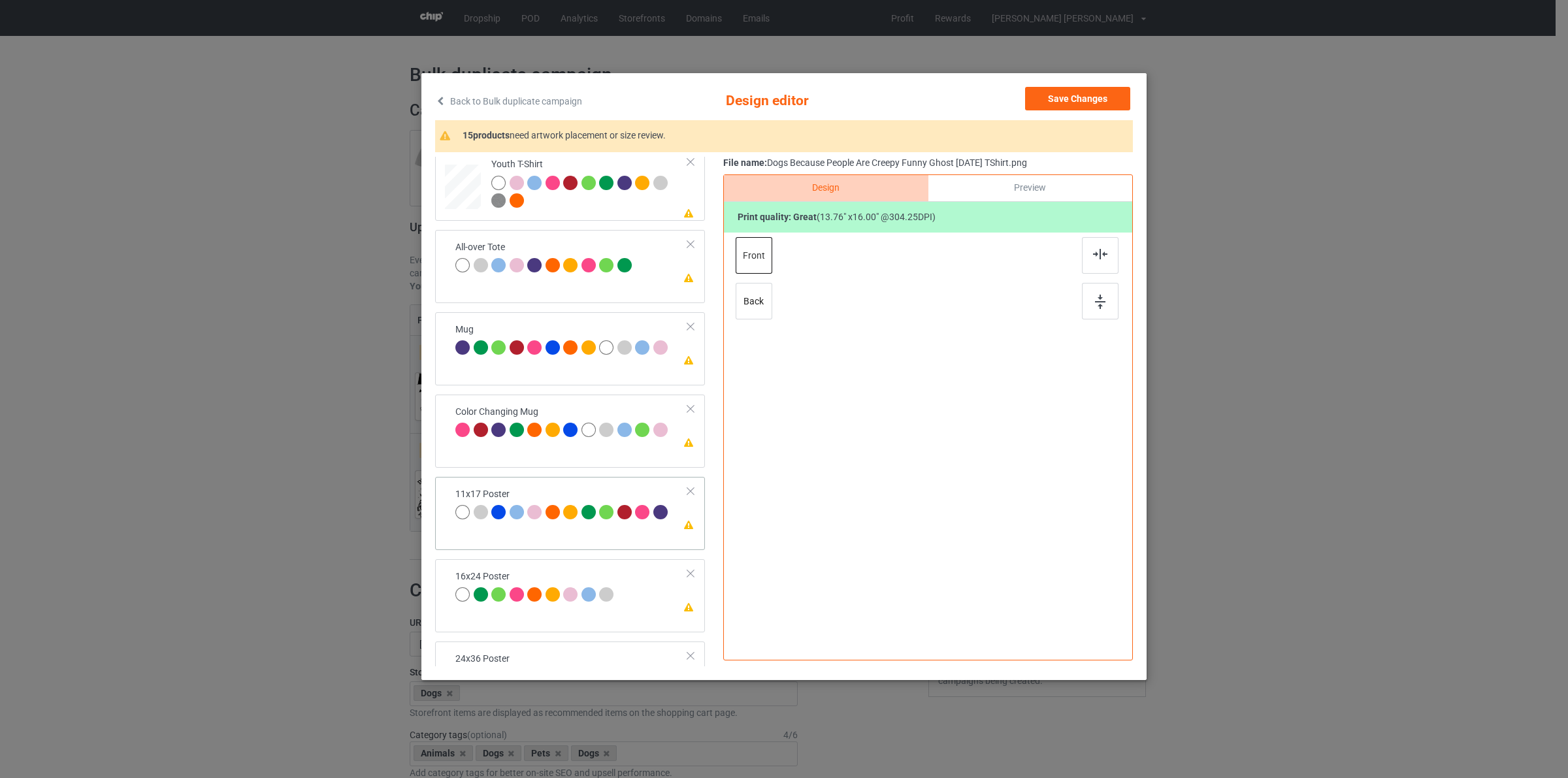
click at [599, 495] on div "11x17 Poster" at bounding box center [563, 503] width 216 height 31
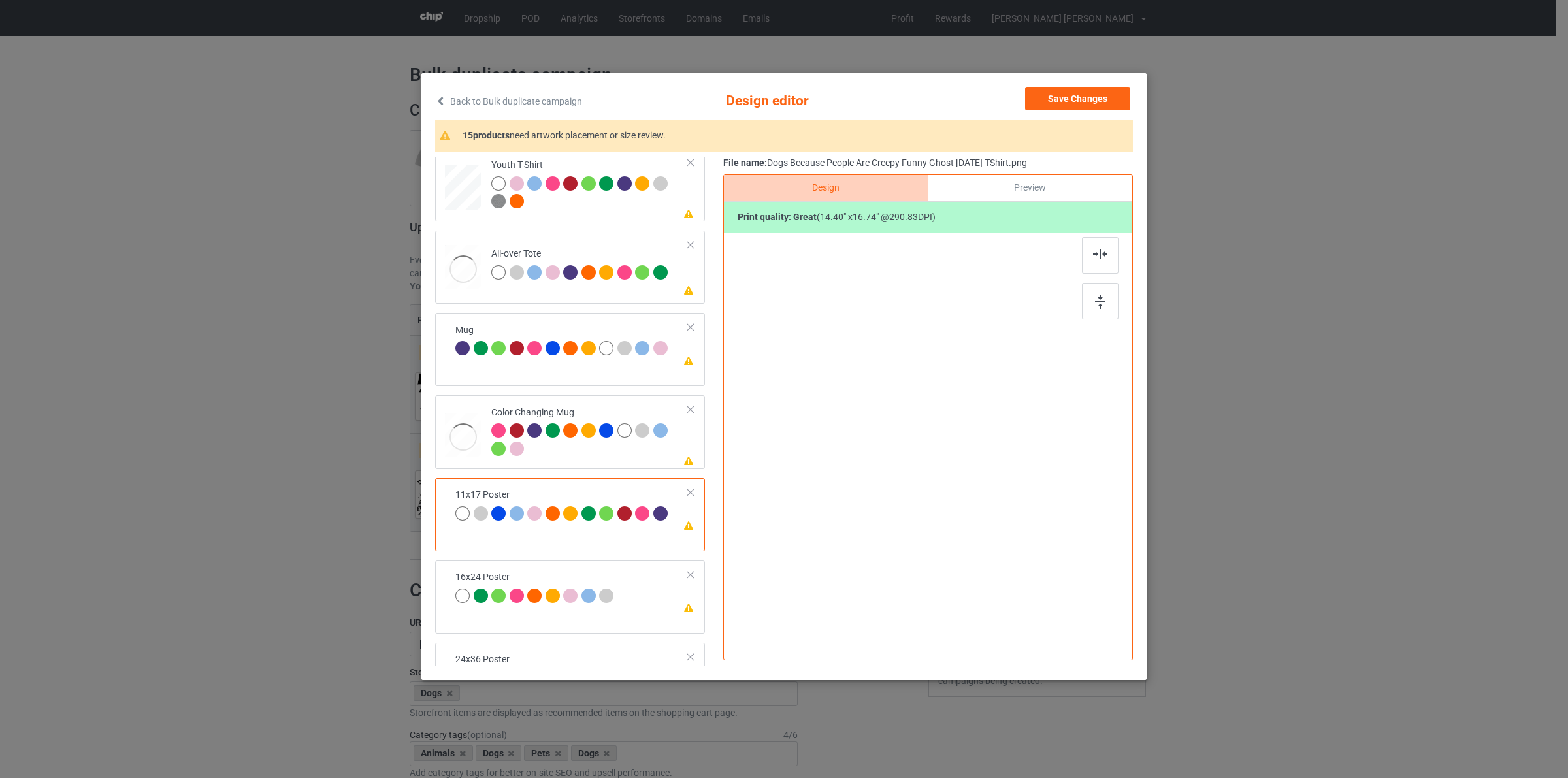
scroll to position [588, 0]
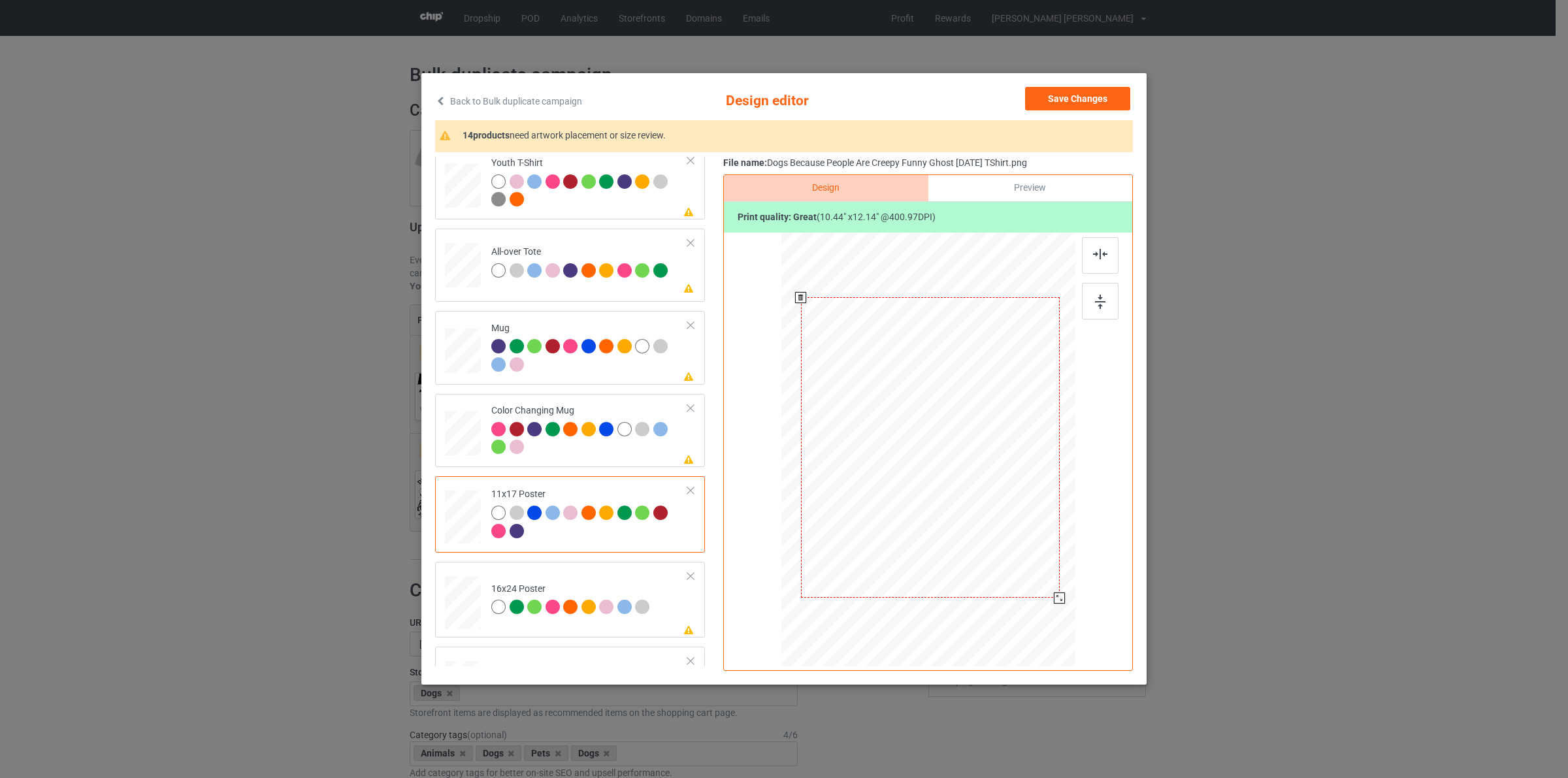
drag, startPoint x: 1014, startPoint y: 543, endPoint x: 1036, endPoint y: 611, distance: 71.5
click at [1036, 611] on div at bounding box center [930, 448] width 280 height 422
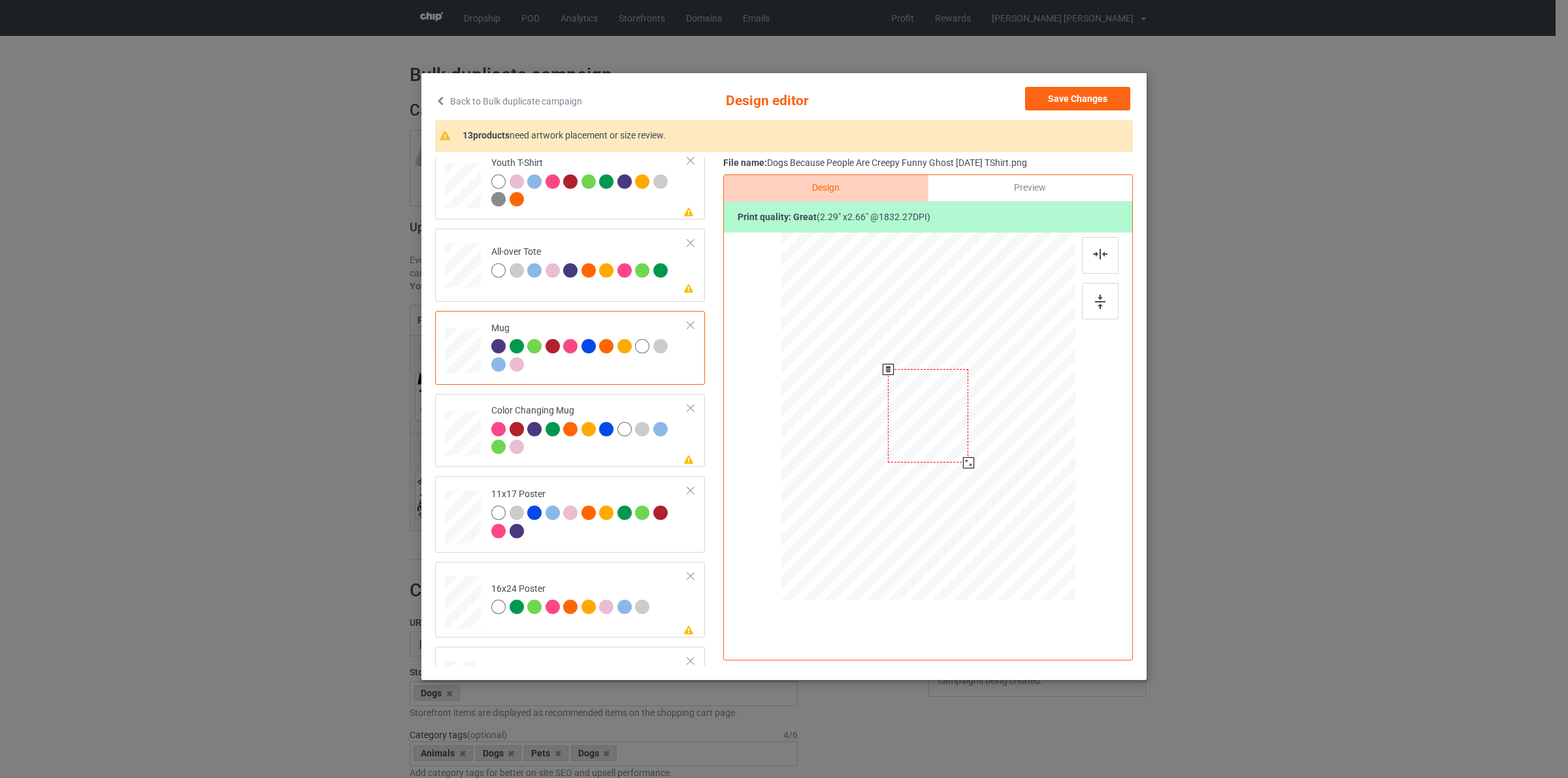
drag, startPoint x: 1016, startPoint y: 515, endPoint x: 984, endPoint y: 435, distance: 86.2
click at [984, 435] on div at bounding box center [928, 415] width 294 height 122
click at [1003, 432] on div at bounding box center [1009, 418] width 80 height 94
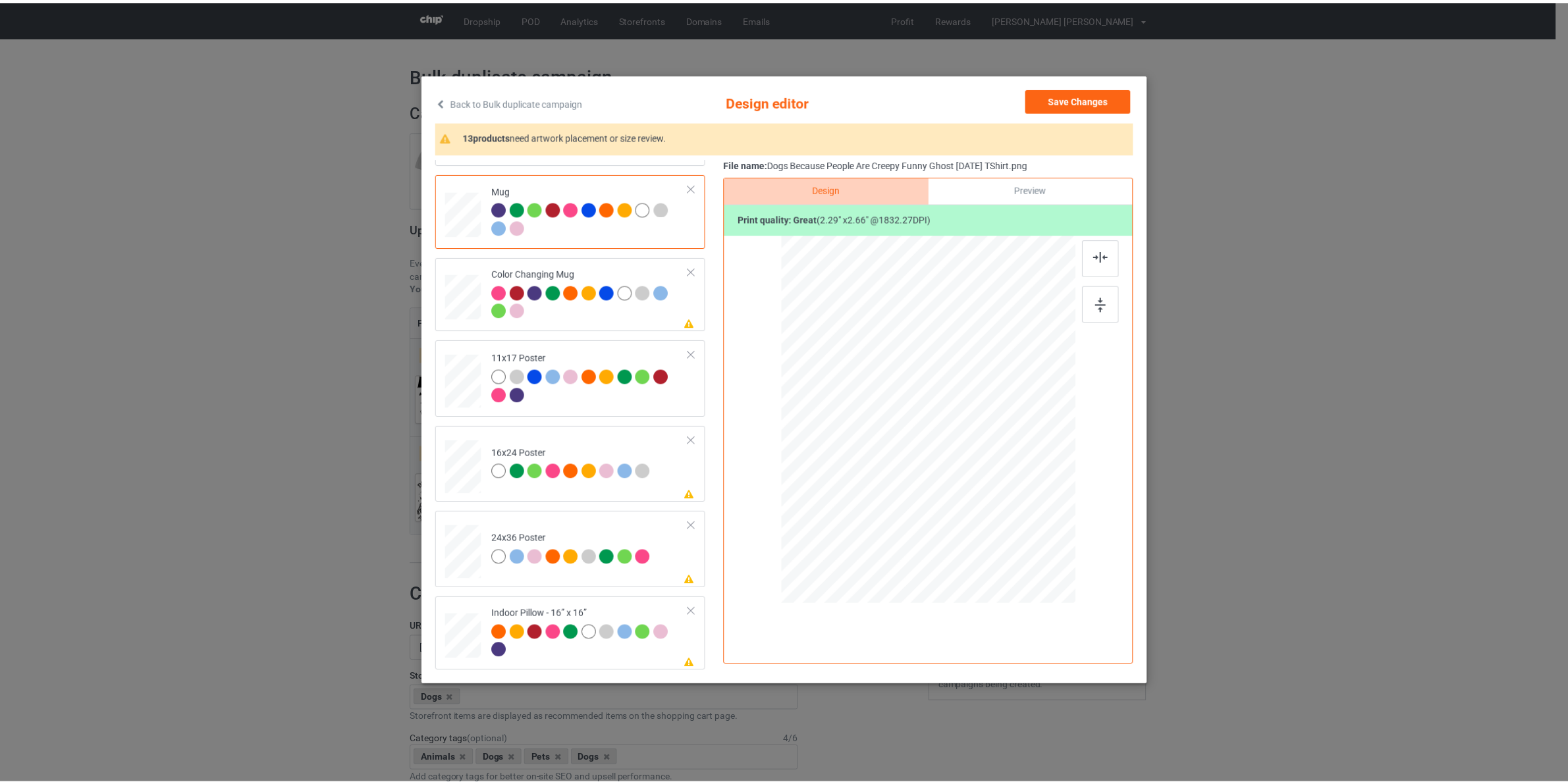
scroll to position [739, 0]
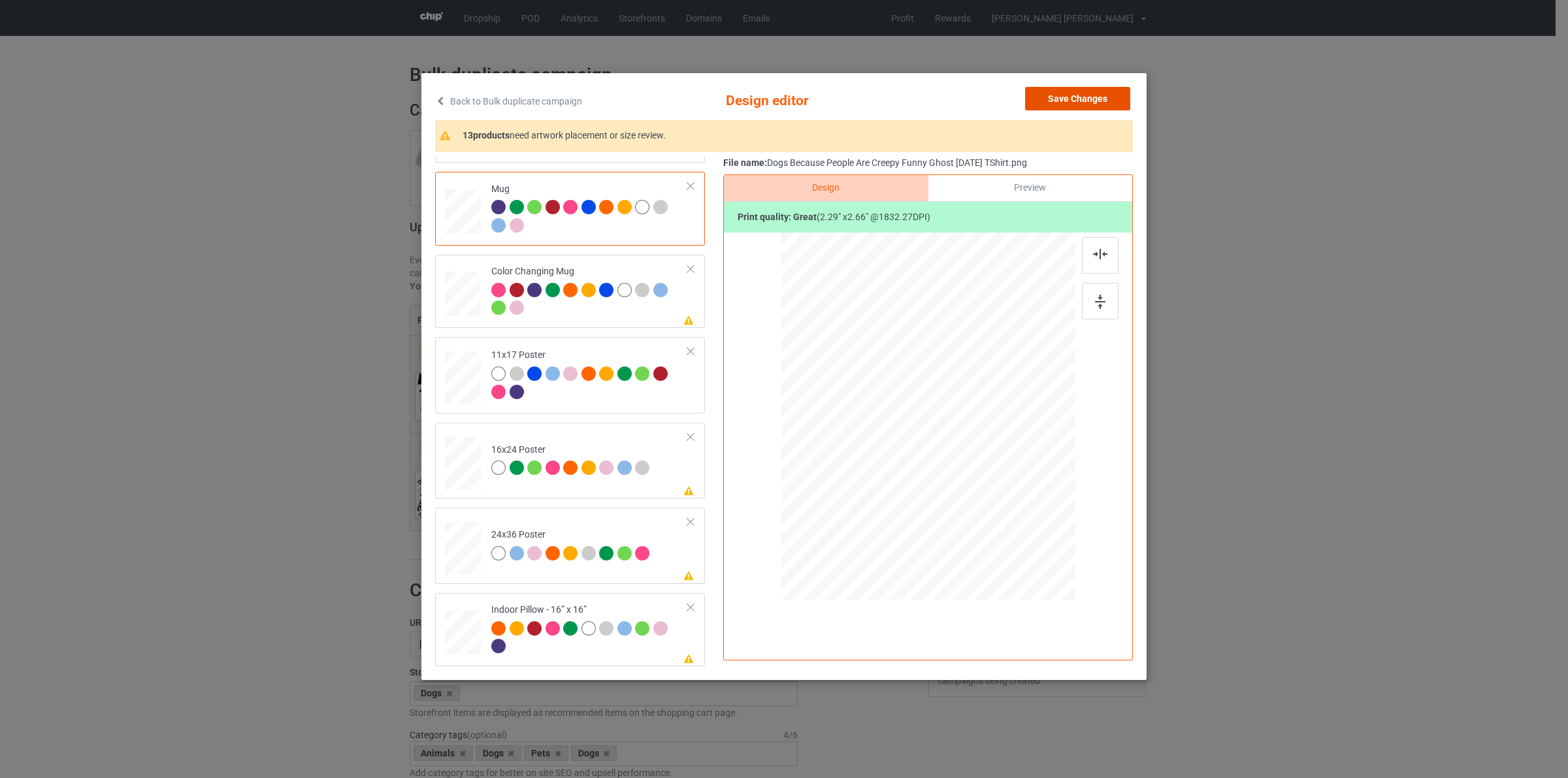
click at [1083, 93] on button "Save Changes" at bounding box center [1078, 98] width 106 height 24
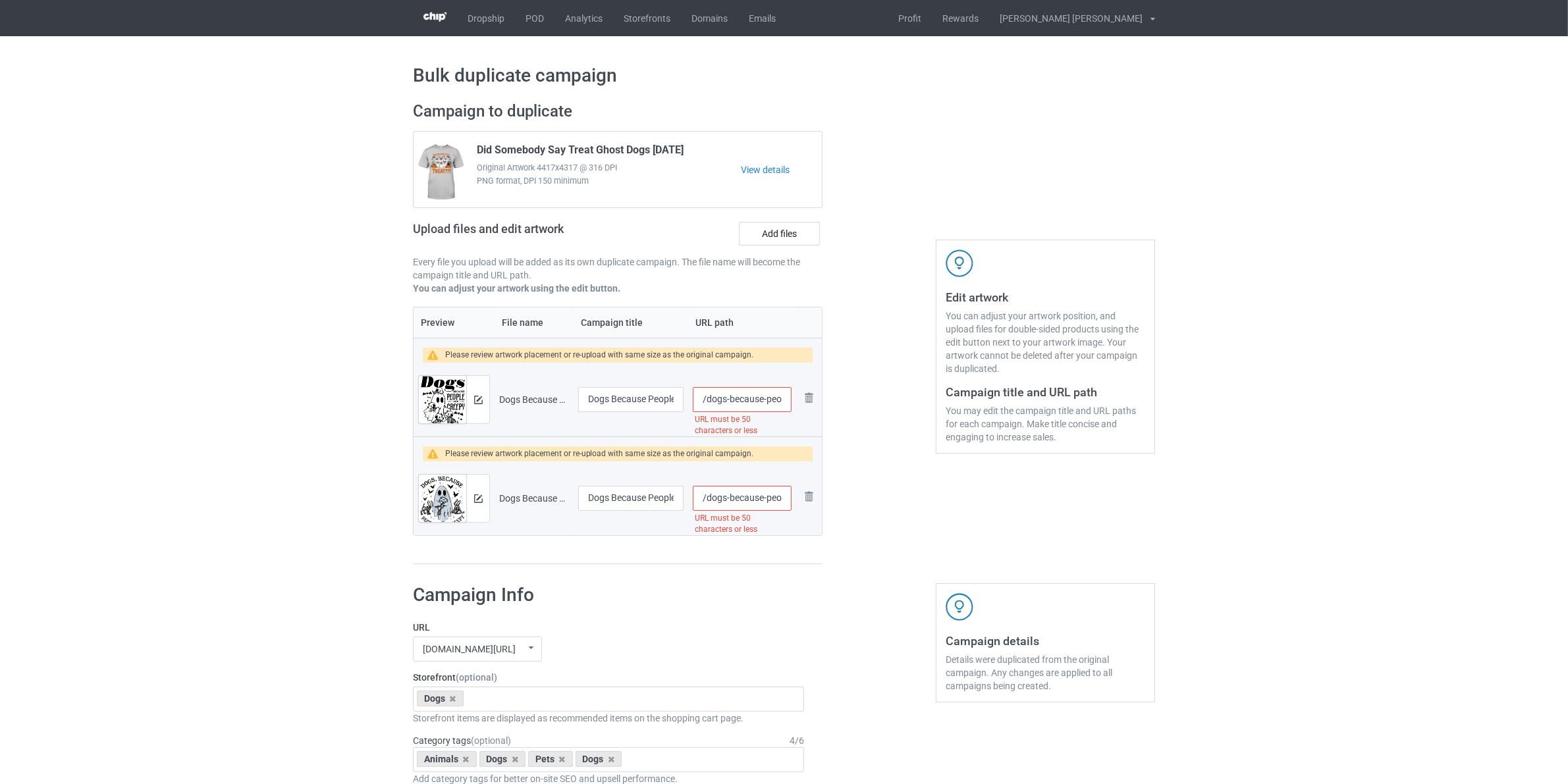
scroll to position [0, 186]
drag, startPoint x: 811, startPoint y: 409, endPoint x: 946, endPoint y: 458, distance: 143.6
click at [944, 455] on div "Campaign to duplicate Did Somebody Say Treat Ghost Dogs Halloween Original Artw…" at bounding box center [784, 332] width 761 height 482
type input "/dogs-because-pe"
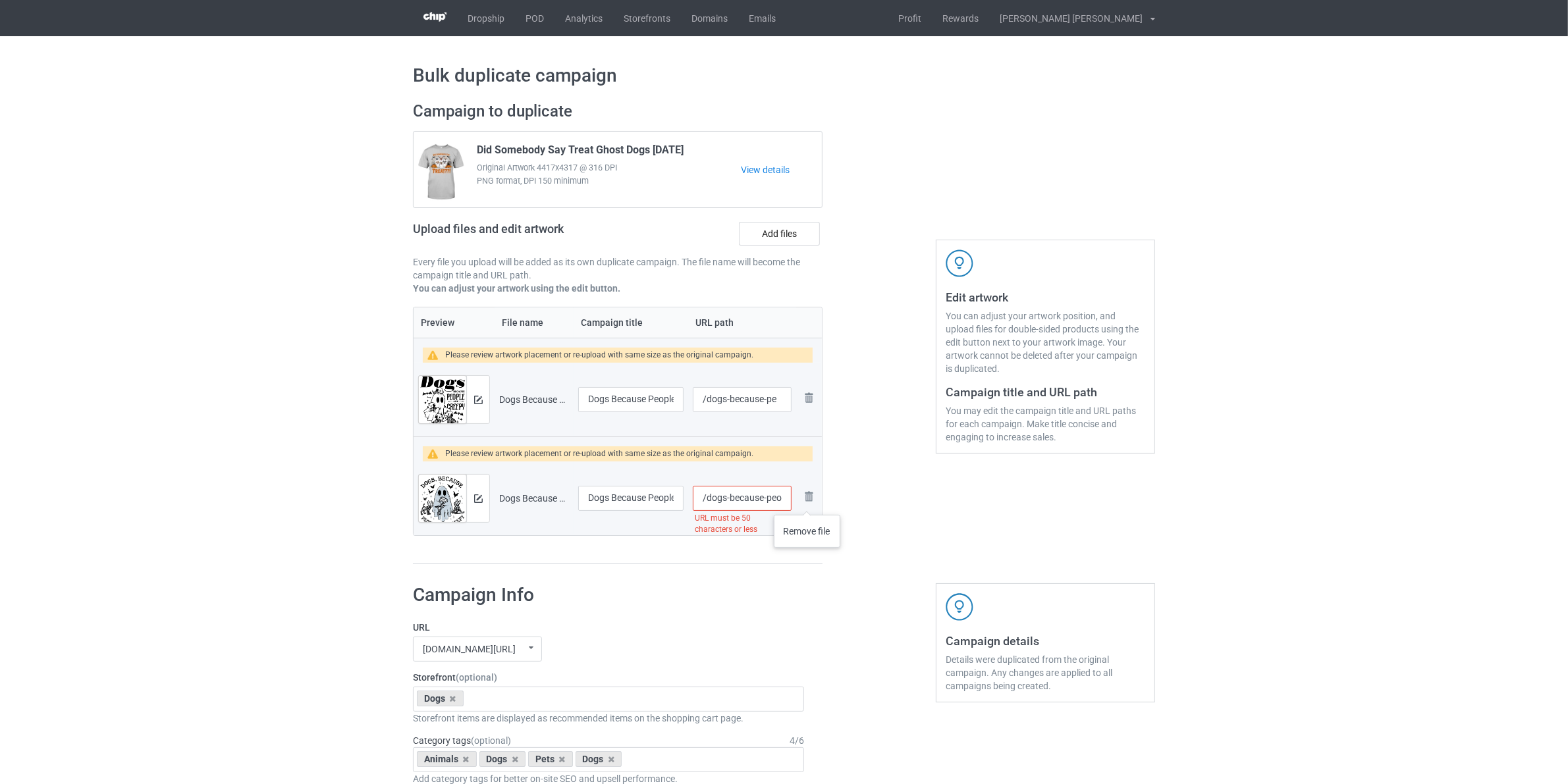
scroll to position [0, 176]
drag, startPoint x: 784, startPoint y: 501, endPoint x: 930, endPoint y: 542, distance: 151.6
click at [930, 542] on div "Campaign to duplicate Did Somebody Say Treat Ghost Dogs Halloween Original Artw…" at bounding box center [784, 332] width 761 height 482
type input "/dogs-because-peo"
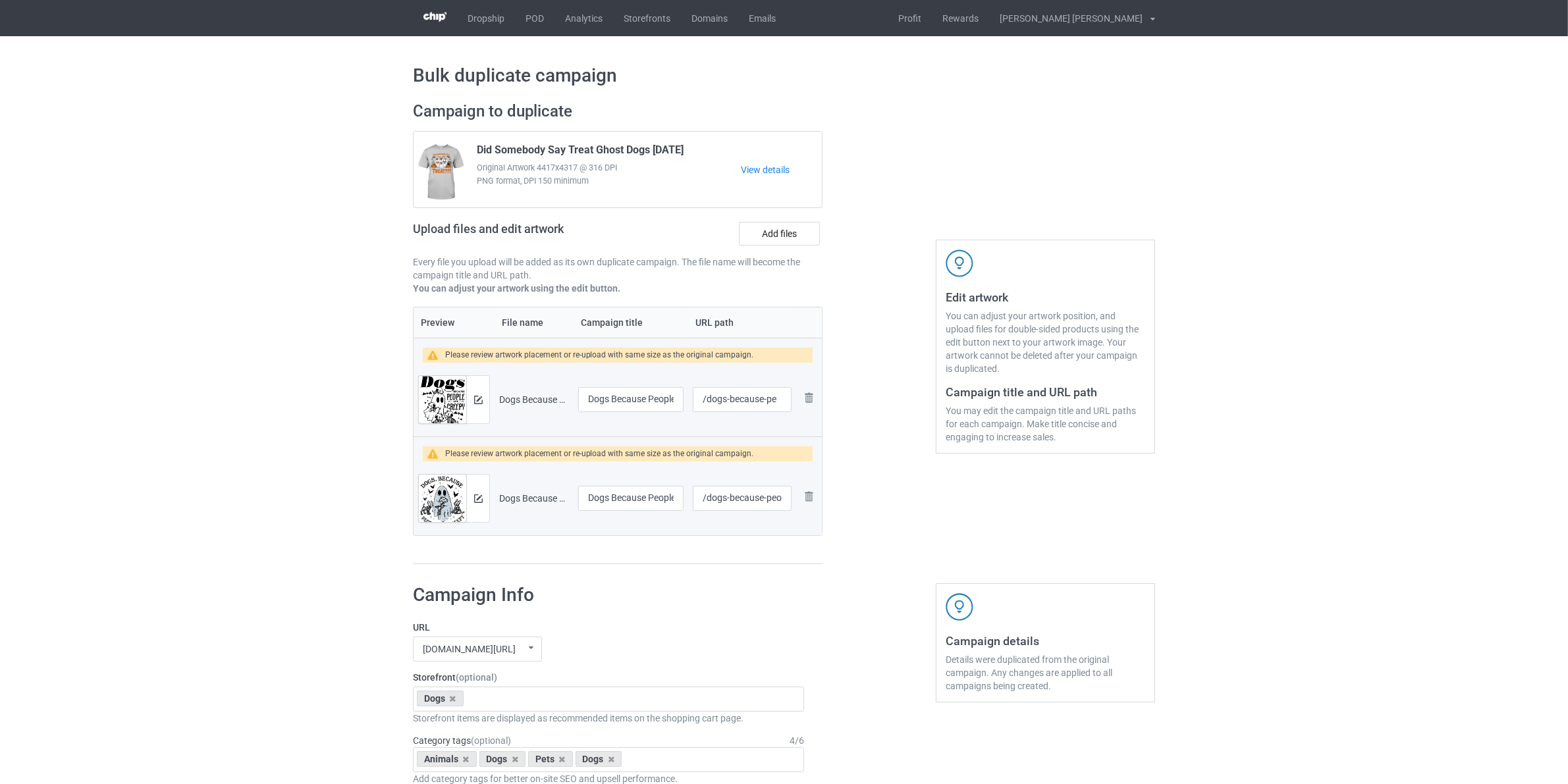
click at [914, 512] on div at bounding box center [879, 332] width 94 height 482
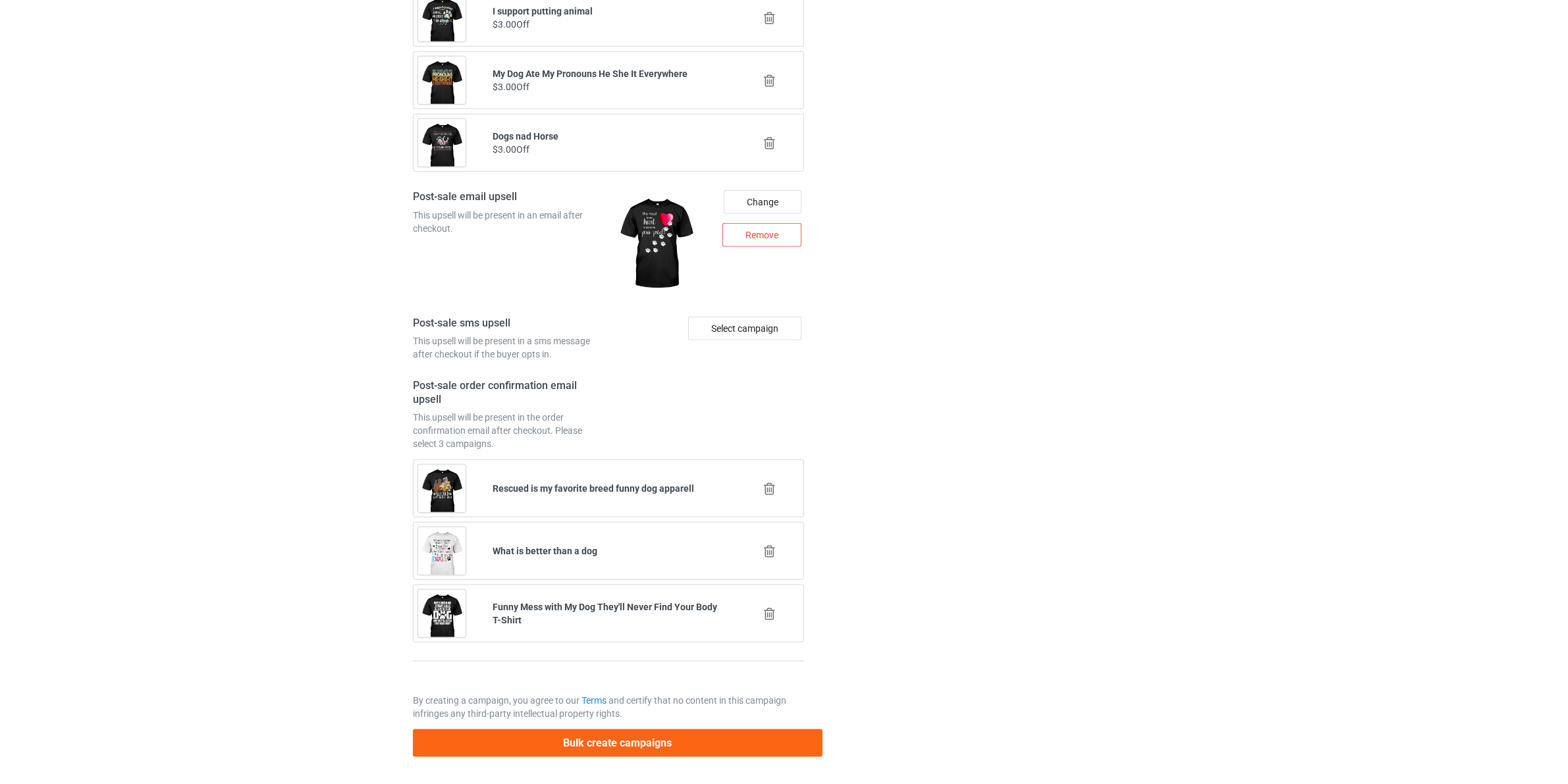
scroll to position [1726, 0]
click at [595, 734] on button "Bulk create campaigns" at bounding box center [618, 742] width 410 height 27
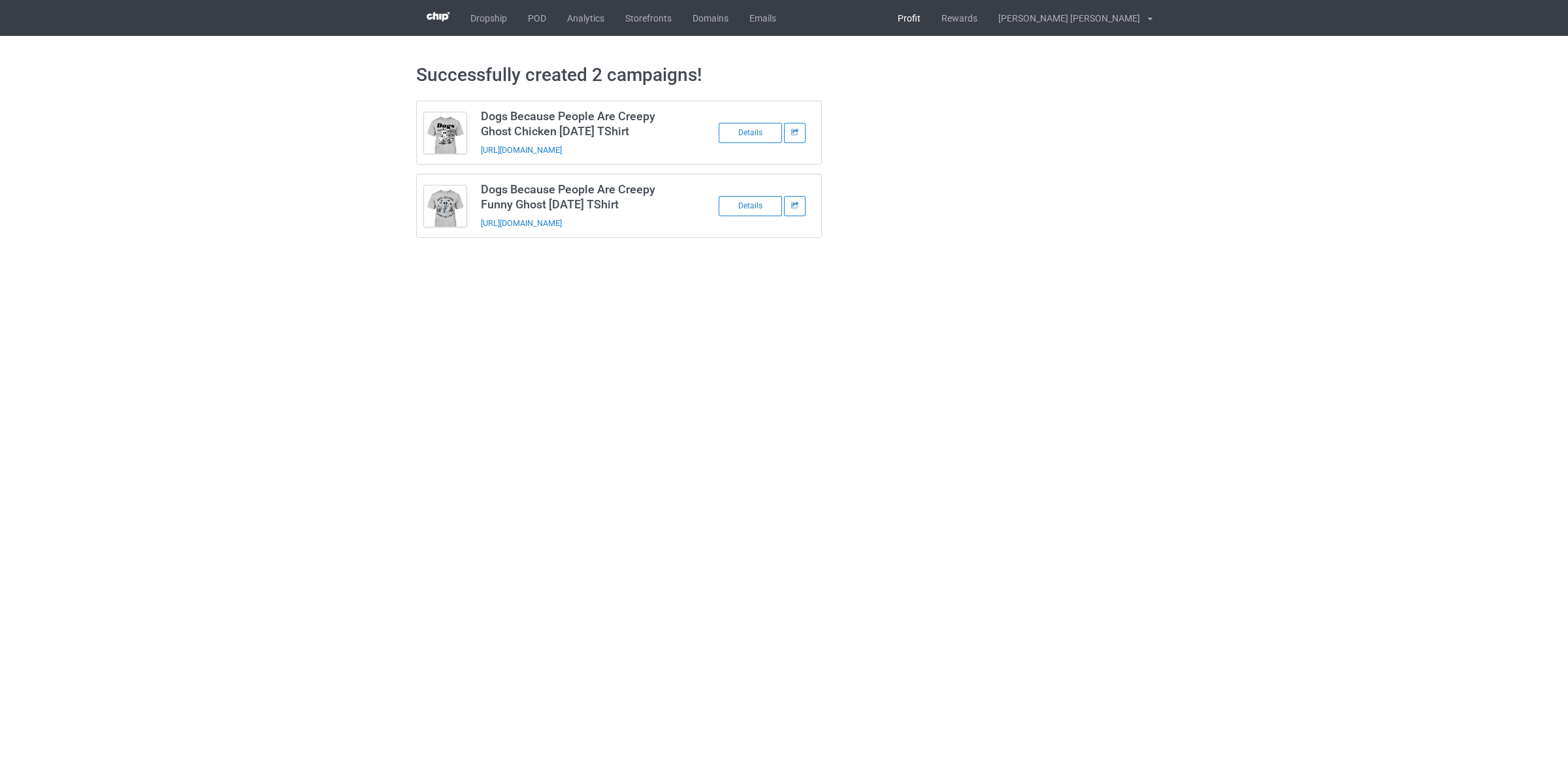
click at [931, 24] on link "Profit" at bounding box center [910, 18] width 44 height 36
